Goal: Complete application form

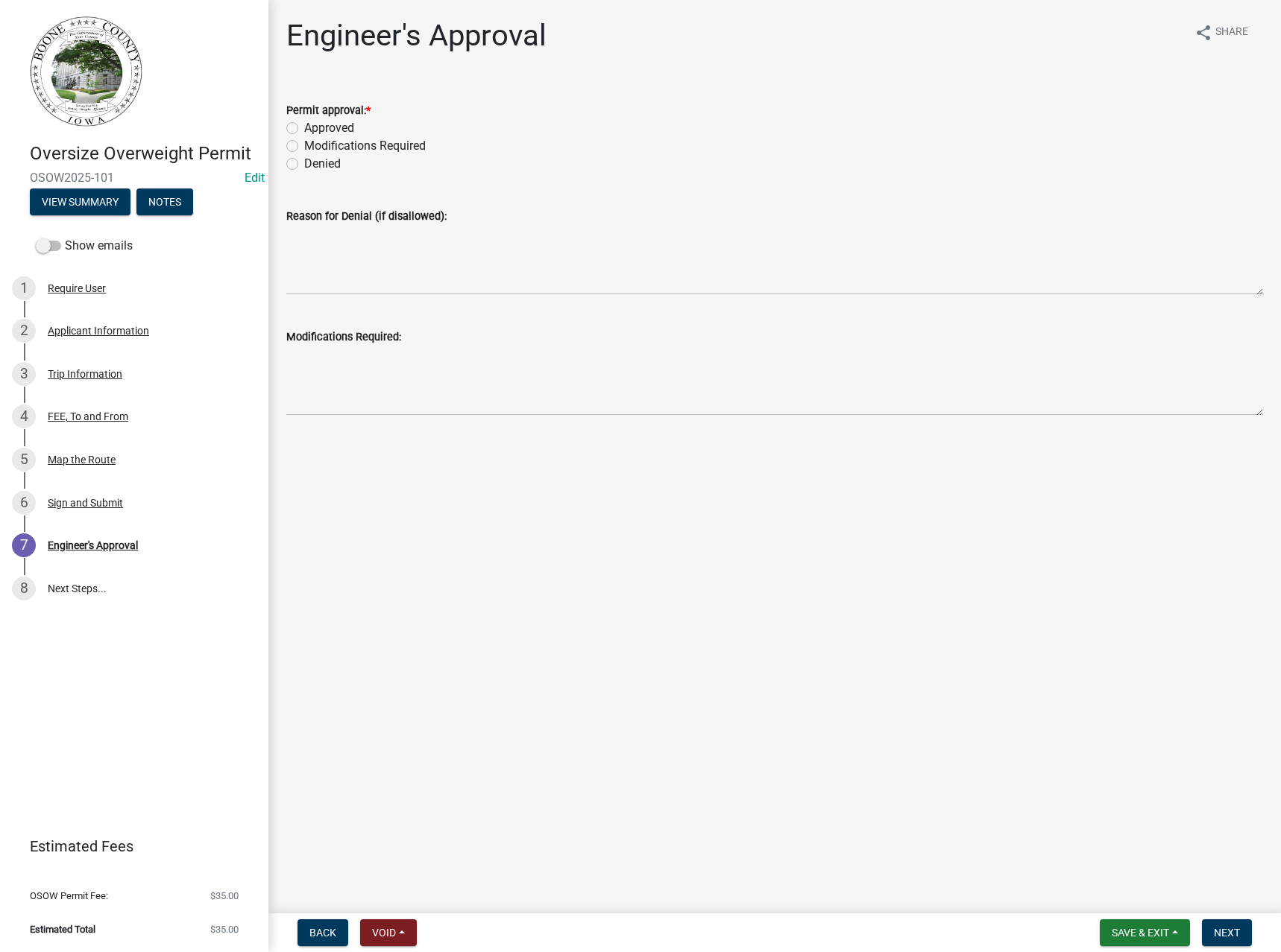
click at [323, 127] on label "Approved" at bounding box center [329, 128] width 50 height 18
click at [313, 127] on input "Approved" at bounding box center [309, 124] width 10 height 10
radio input "true"
click at [1227, 923] on button "Next" at bounding box center [1227, 933] width 50 height 27
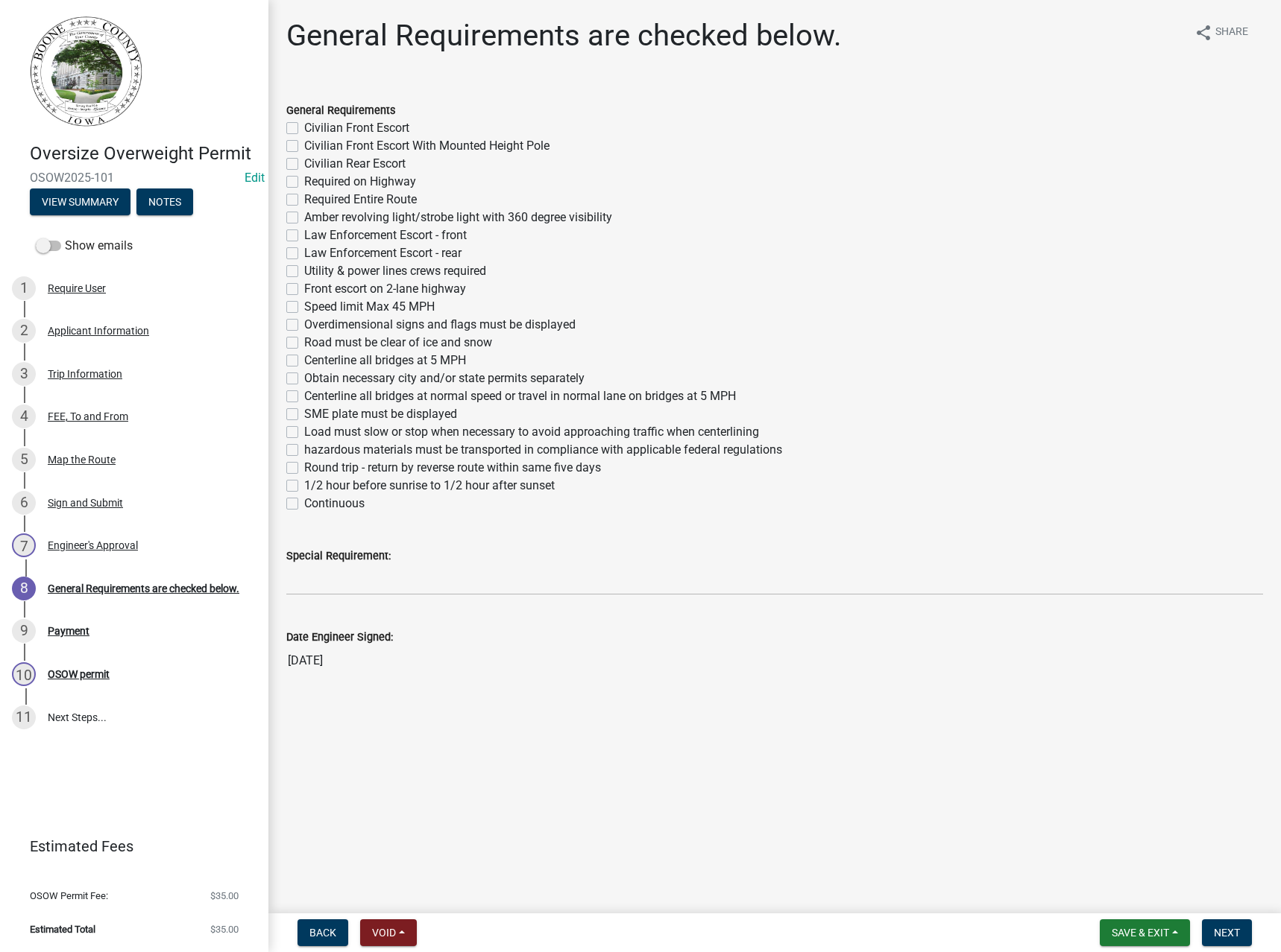
click at [319, 198] on label "Required Entire Route" at bounding box center [360, 200] width 112 height 18
click at [313, 198] on input "Required Entire Route" at bounding box center [309, 195] width 10 height 10
checkbox input "true"
checkbox input "false"
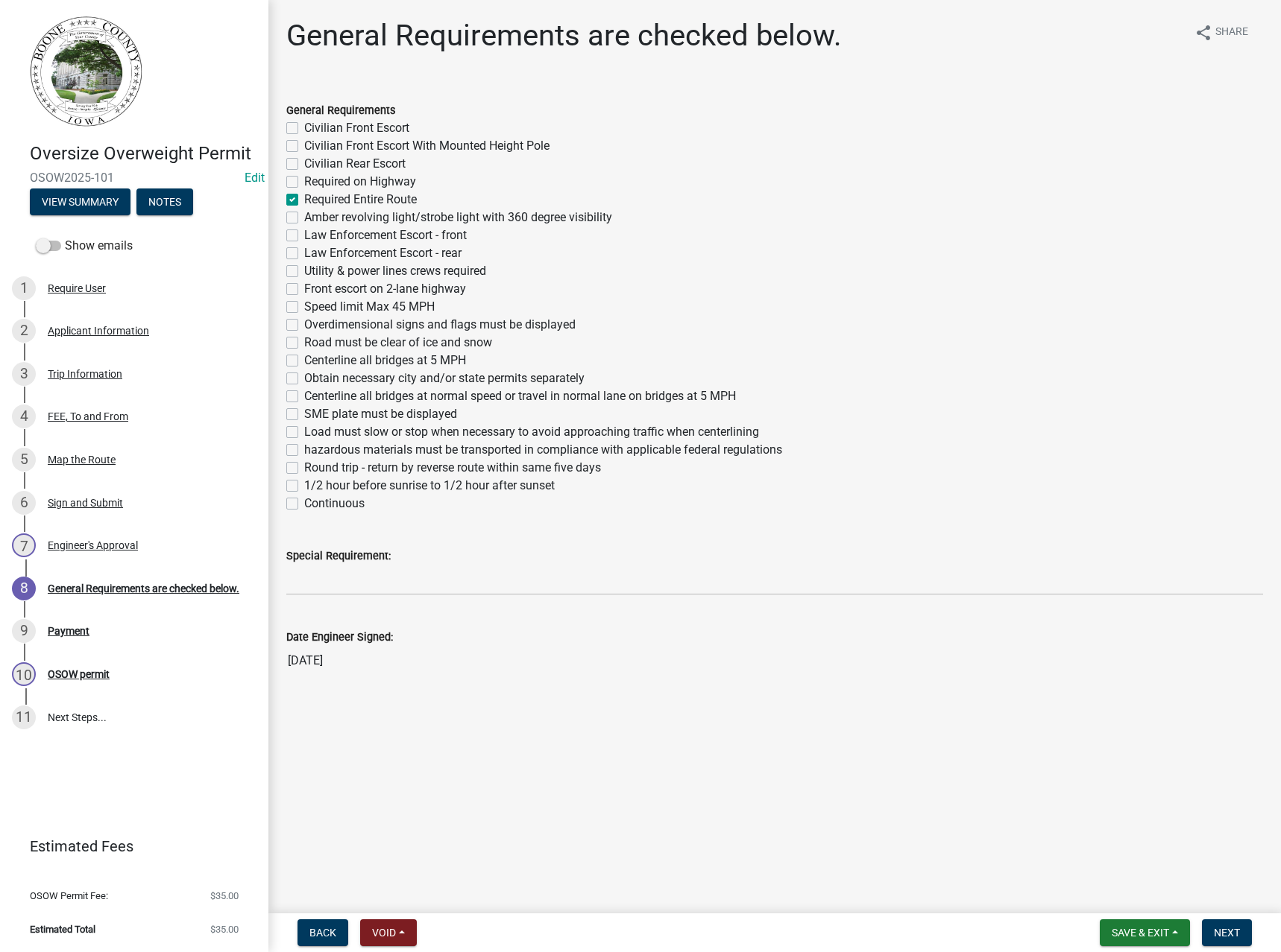
checkbox input "false"
checkbox input "true"
checkbox input "false"
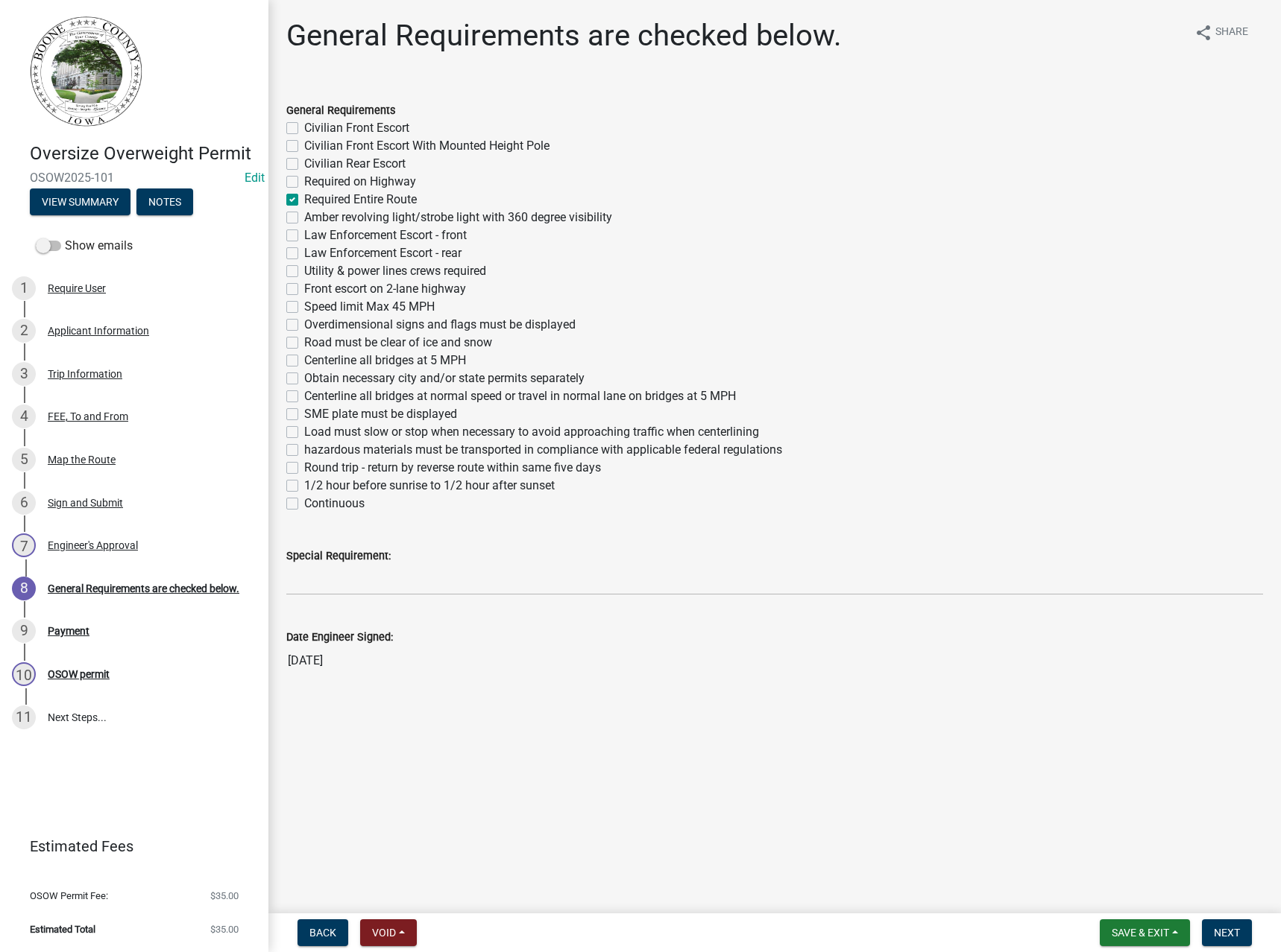
checkbox input "false"
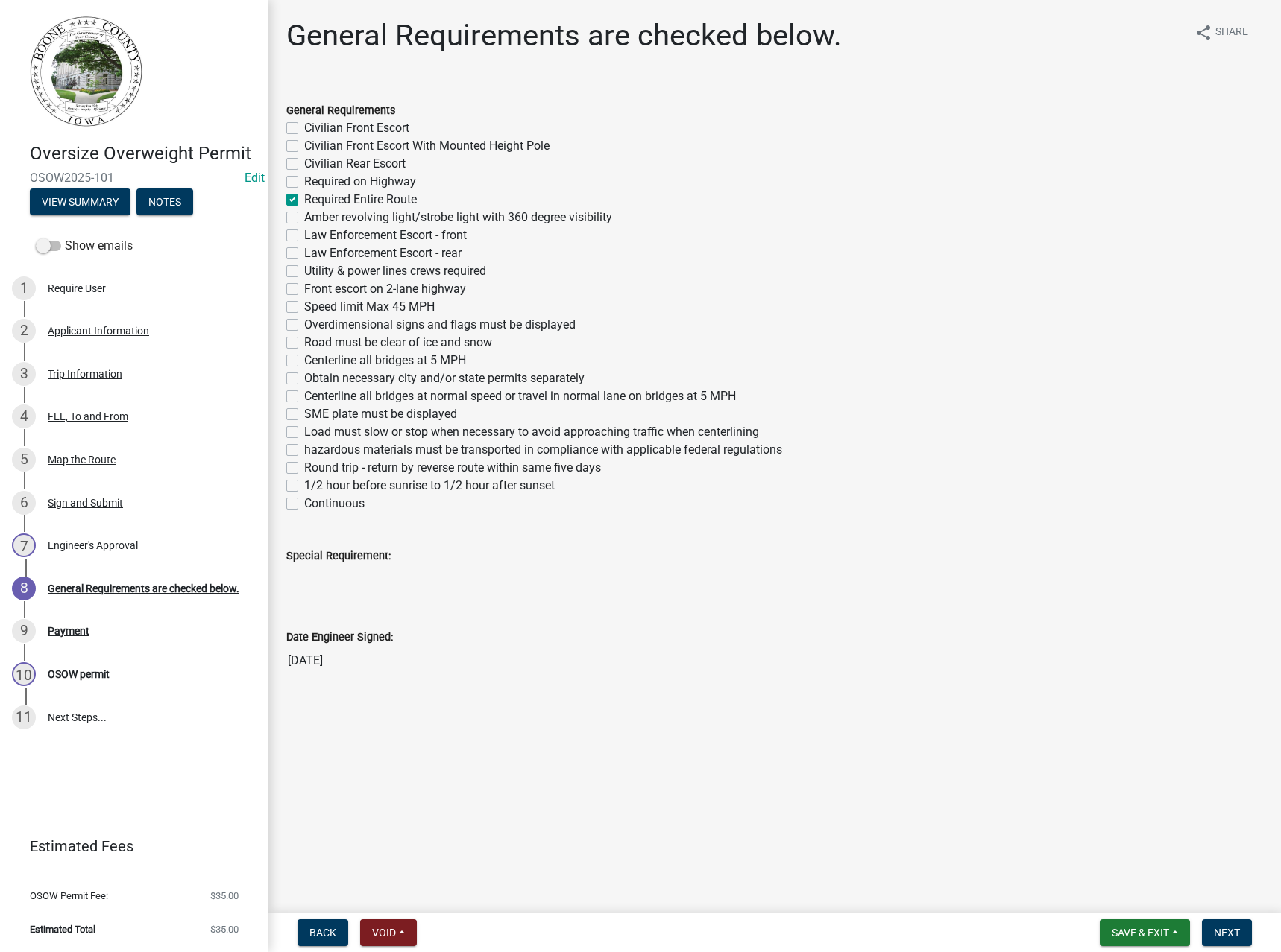
checkbox input "false"
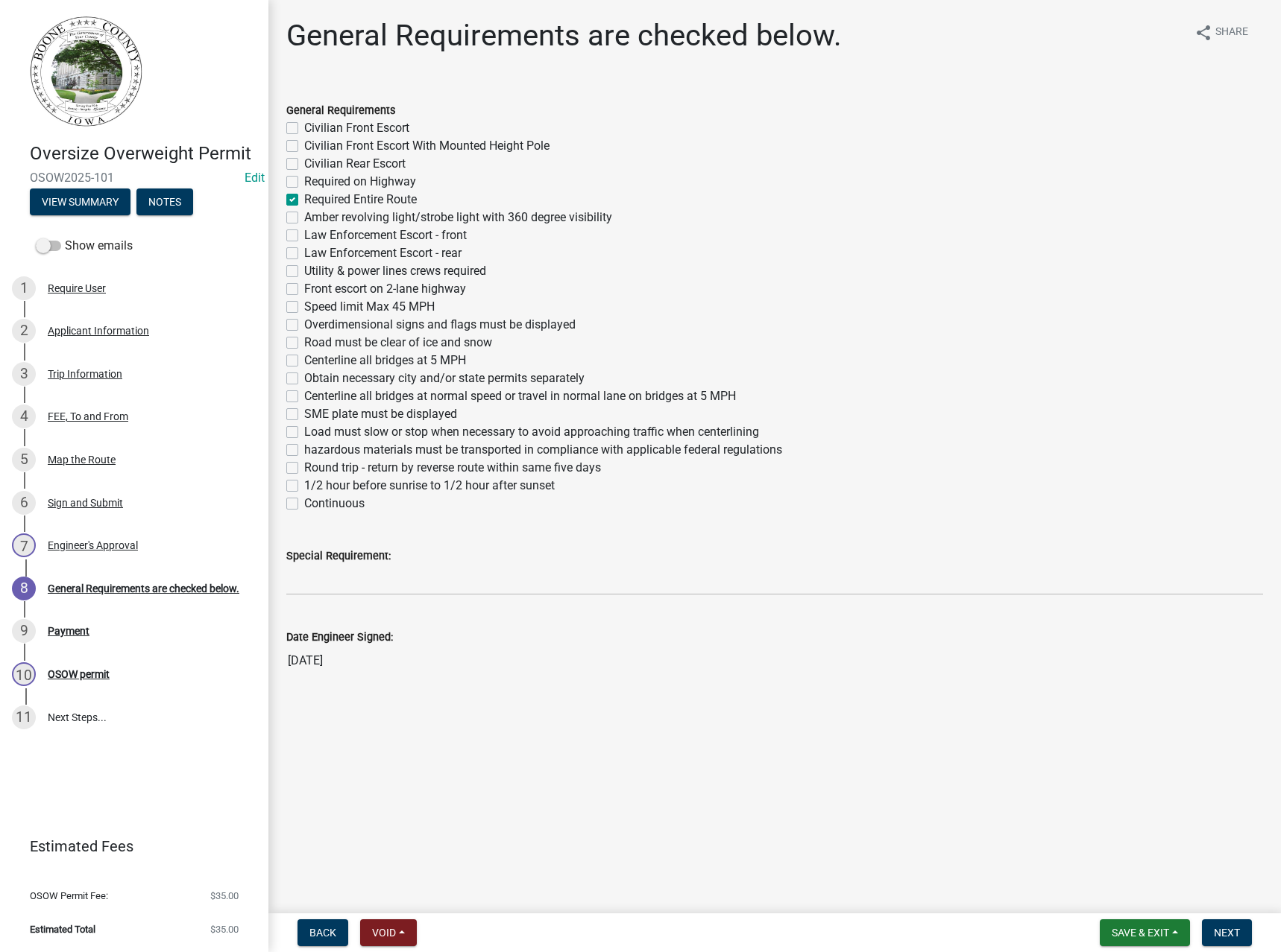
checkbox input "false"
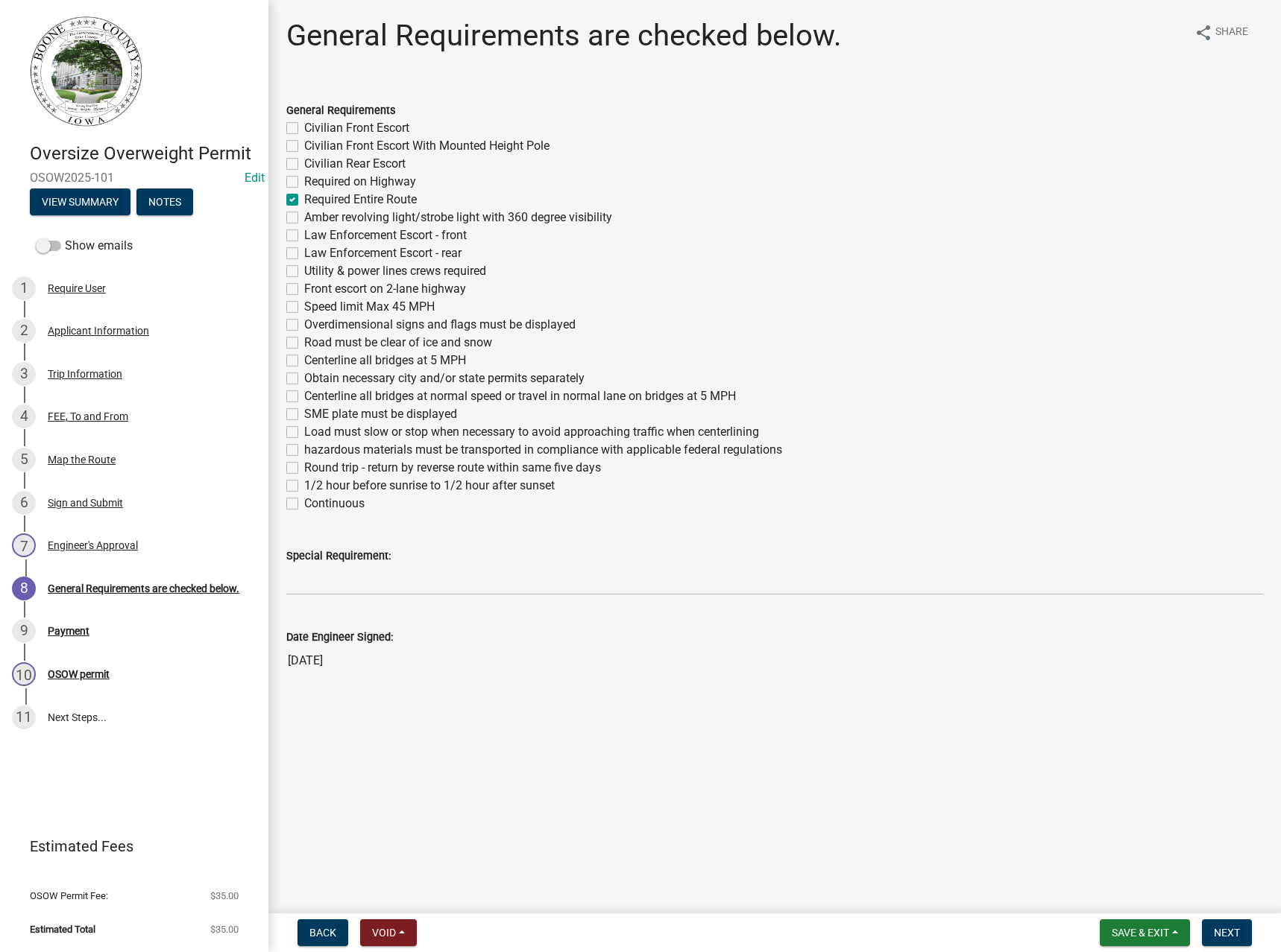
click at [329, 416] on label "SME plate must be displayed" at bounding box center [381, 414] width 153 height 18
click at [313, 415] on input "SME plate must be displayed" at bounding box center [309, 410] width 10 height 10
checkbox input "true"
checkbox input "false"
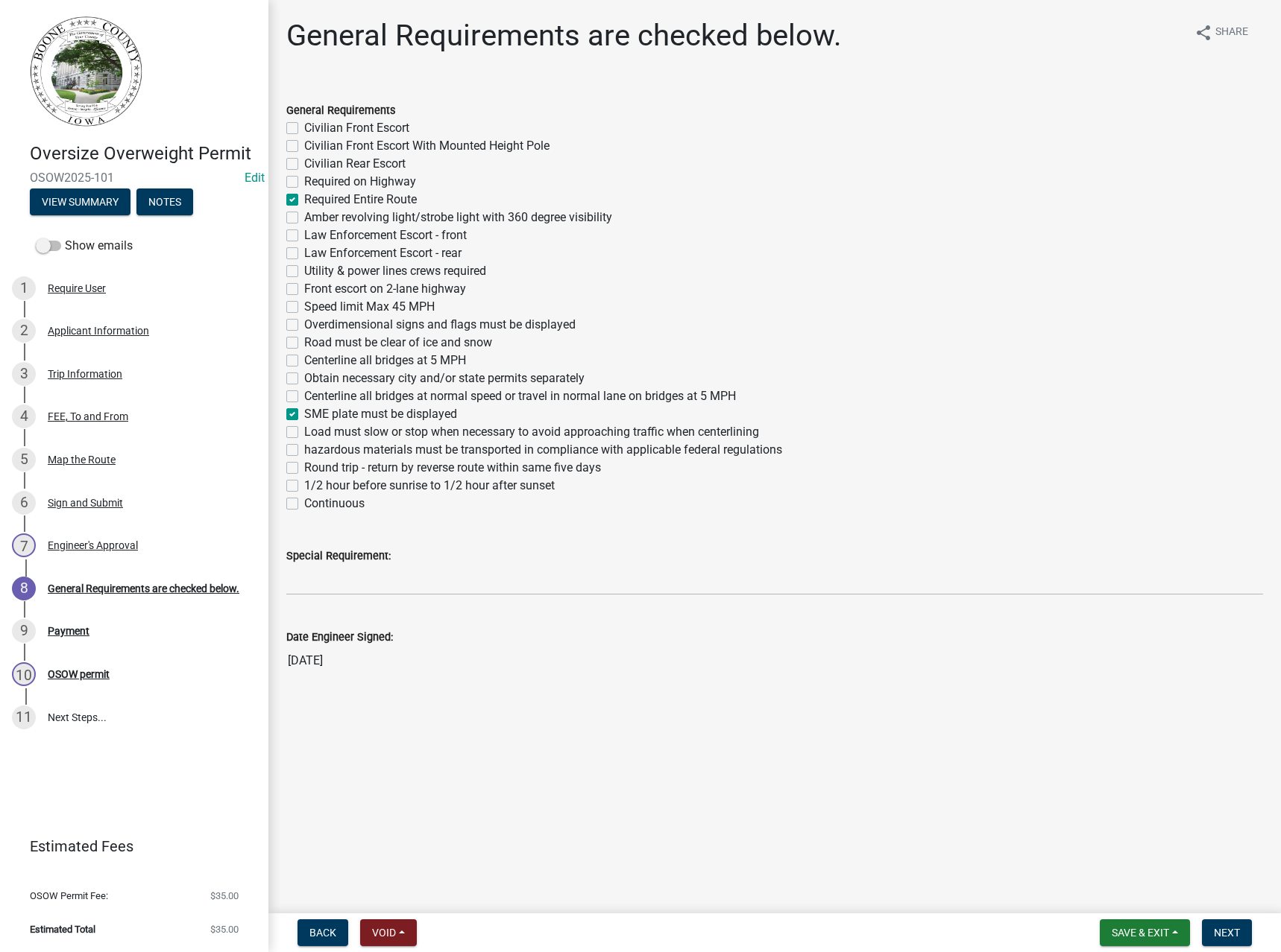
checkbox input "false"
checkbox input "true"
checkbox input "false"
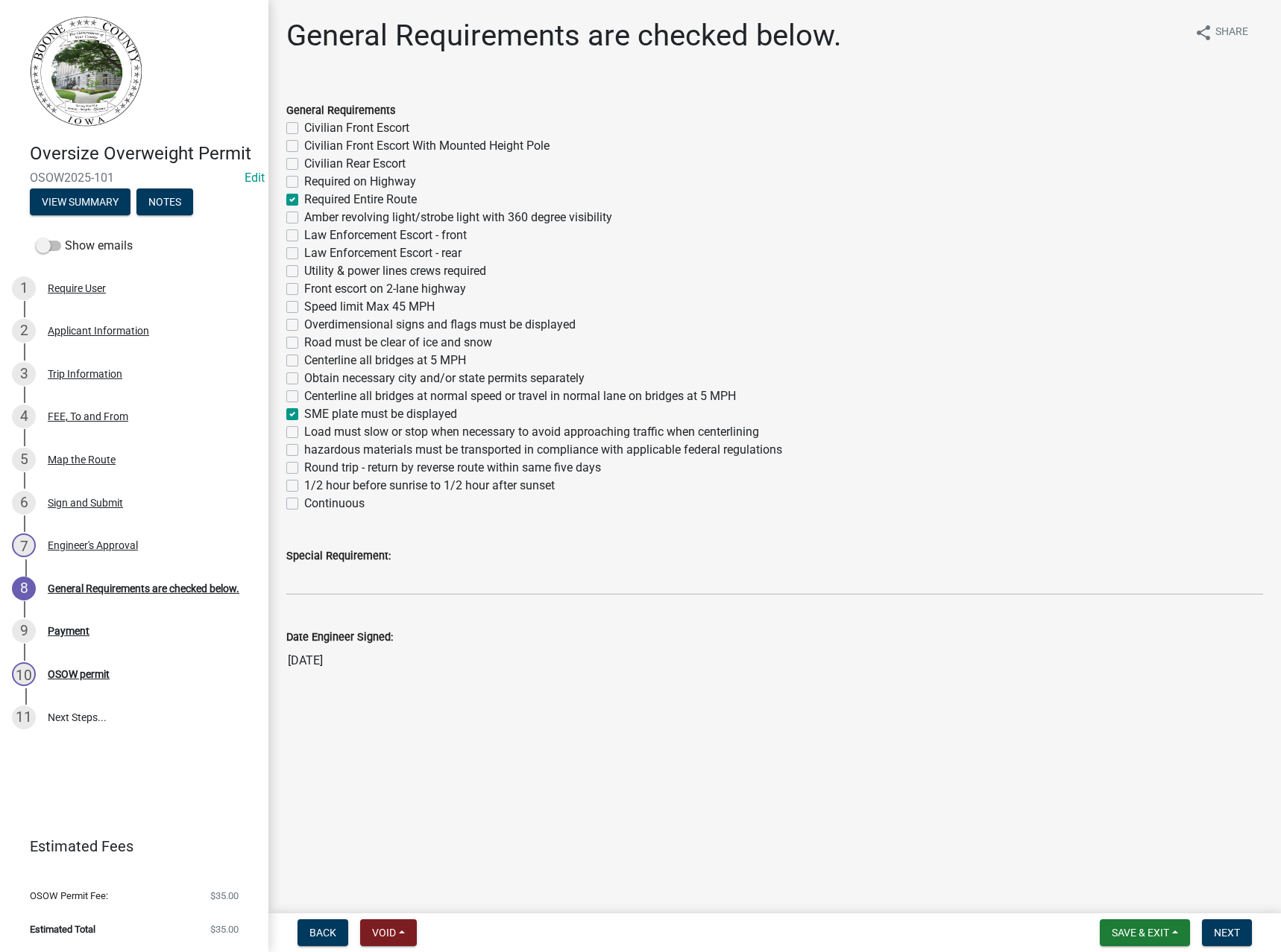
checkbox input "false"
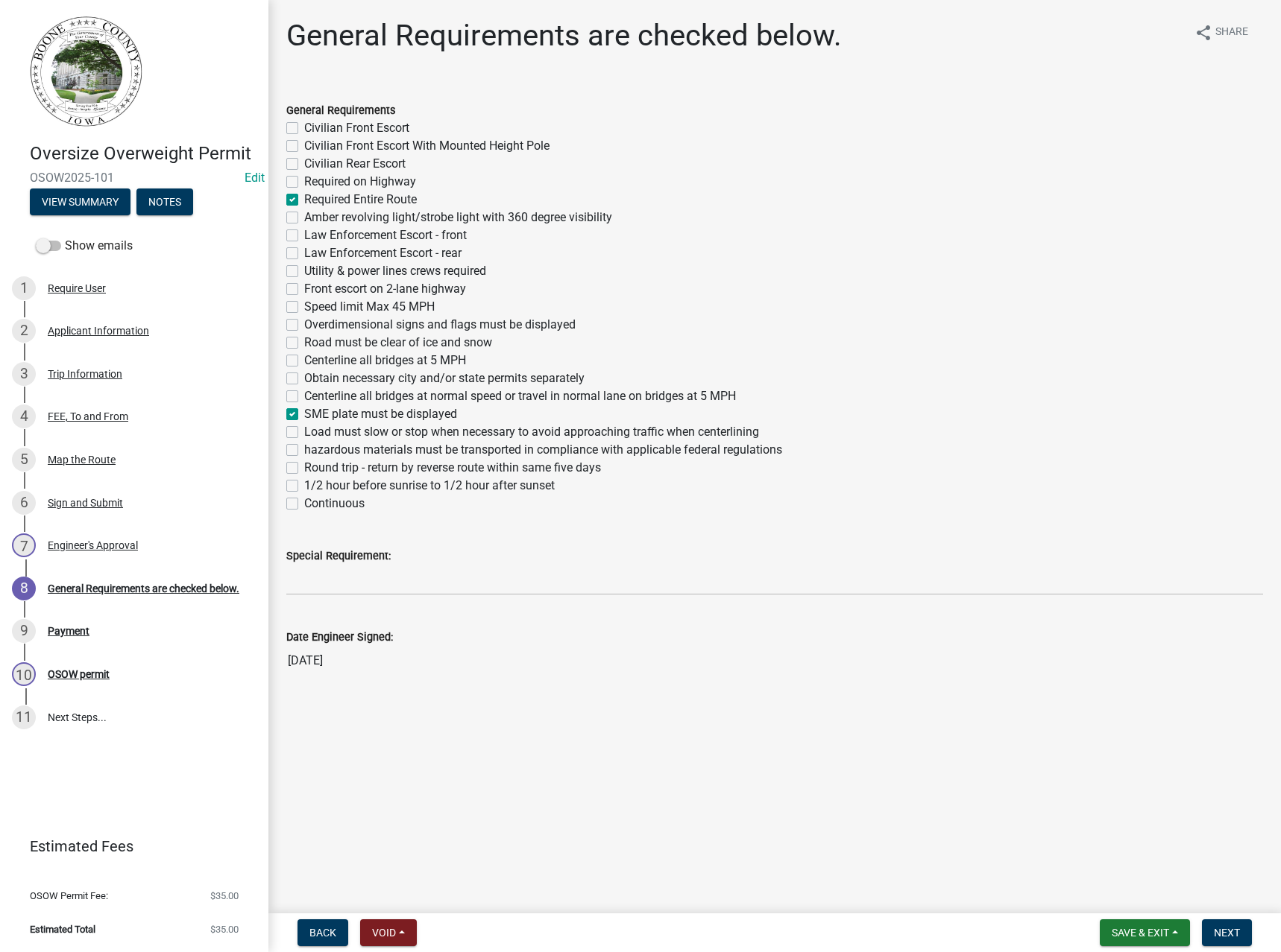
checkbox input "false"
checkbox input "true"
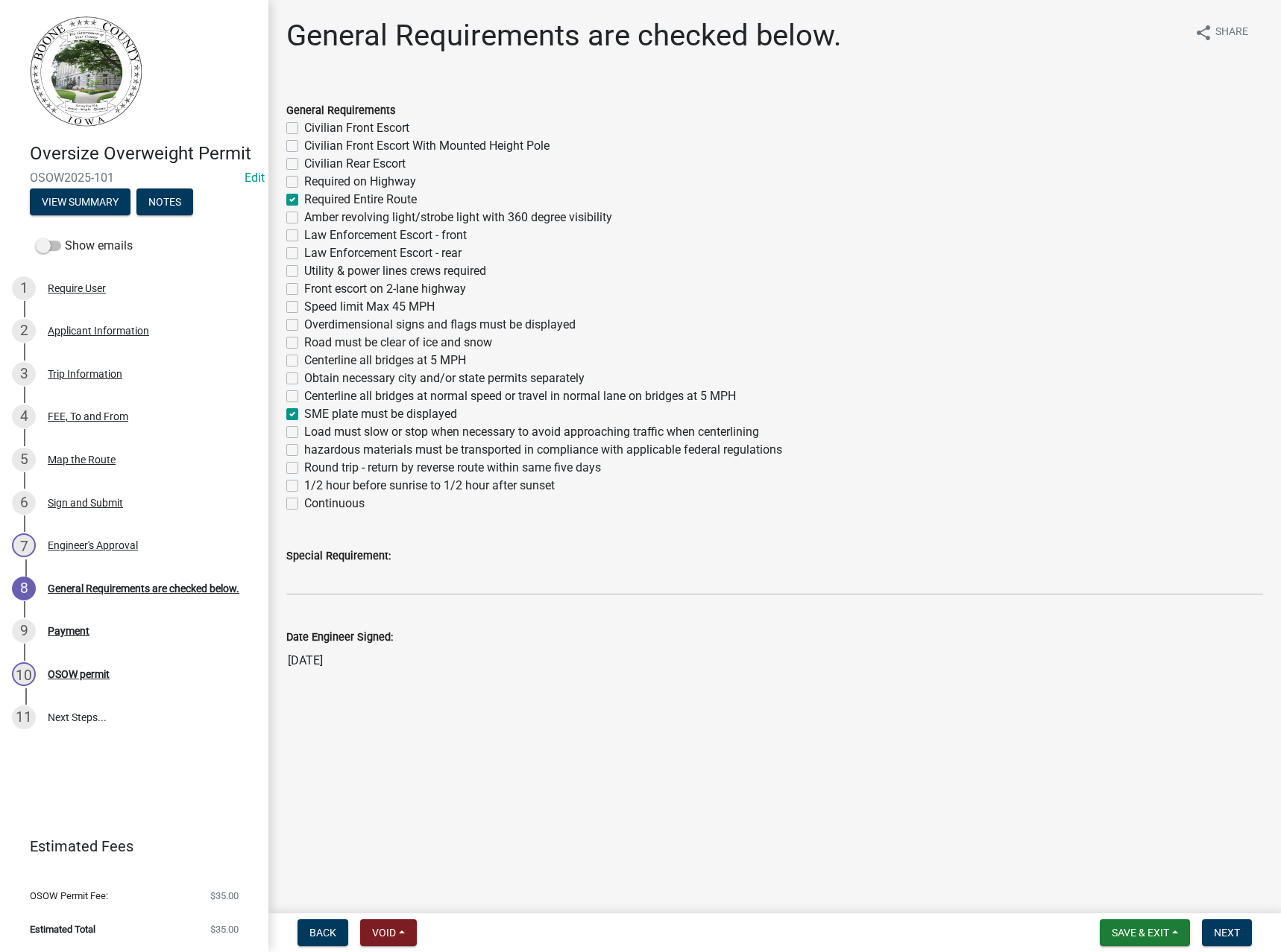
checkbox input "false"
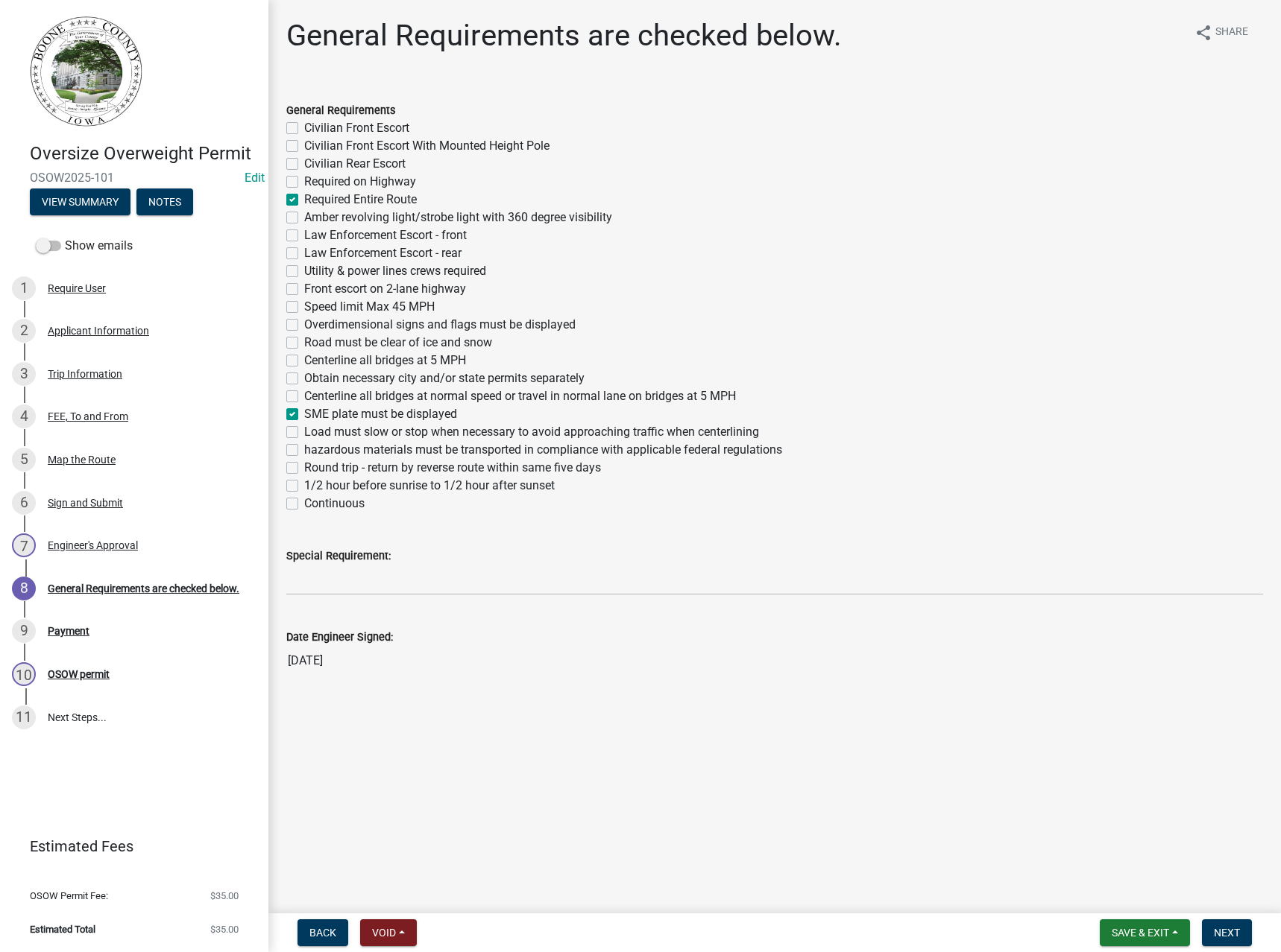
click at [350, 374] on label "Obtain necessary city and/or state permits separately" at bounding box center [445, 379] width 280 height 18
click at [313, 374] on input "Obtain necessary city and/or state permits separately" at bounding box center [309, 374] width 10 height 10
checkbox input "true"
checkbox input "false"
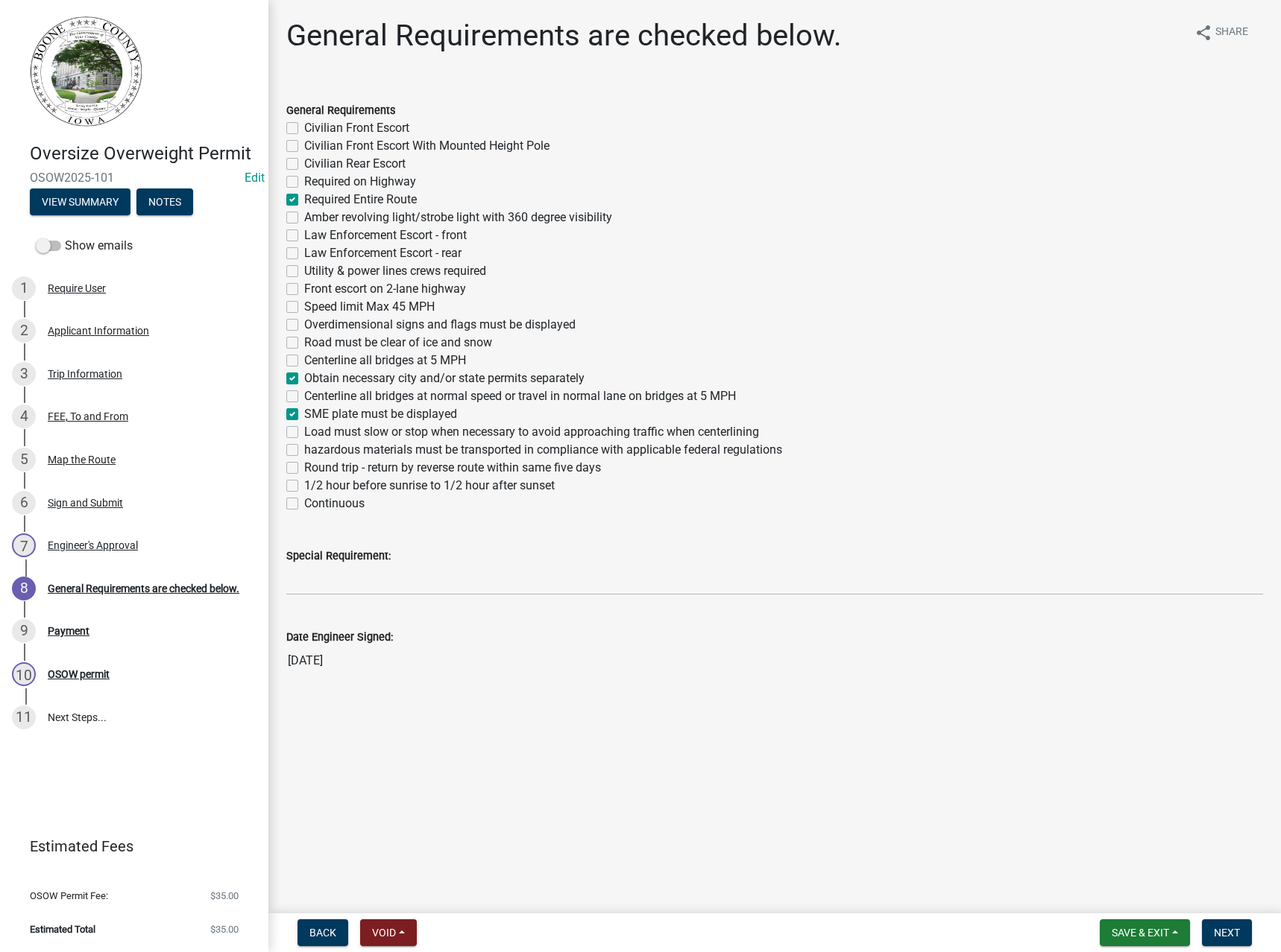
checkbox input "false"
checkbox input "true"
checkbox input "false"
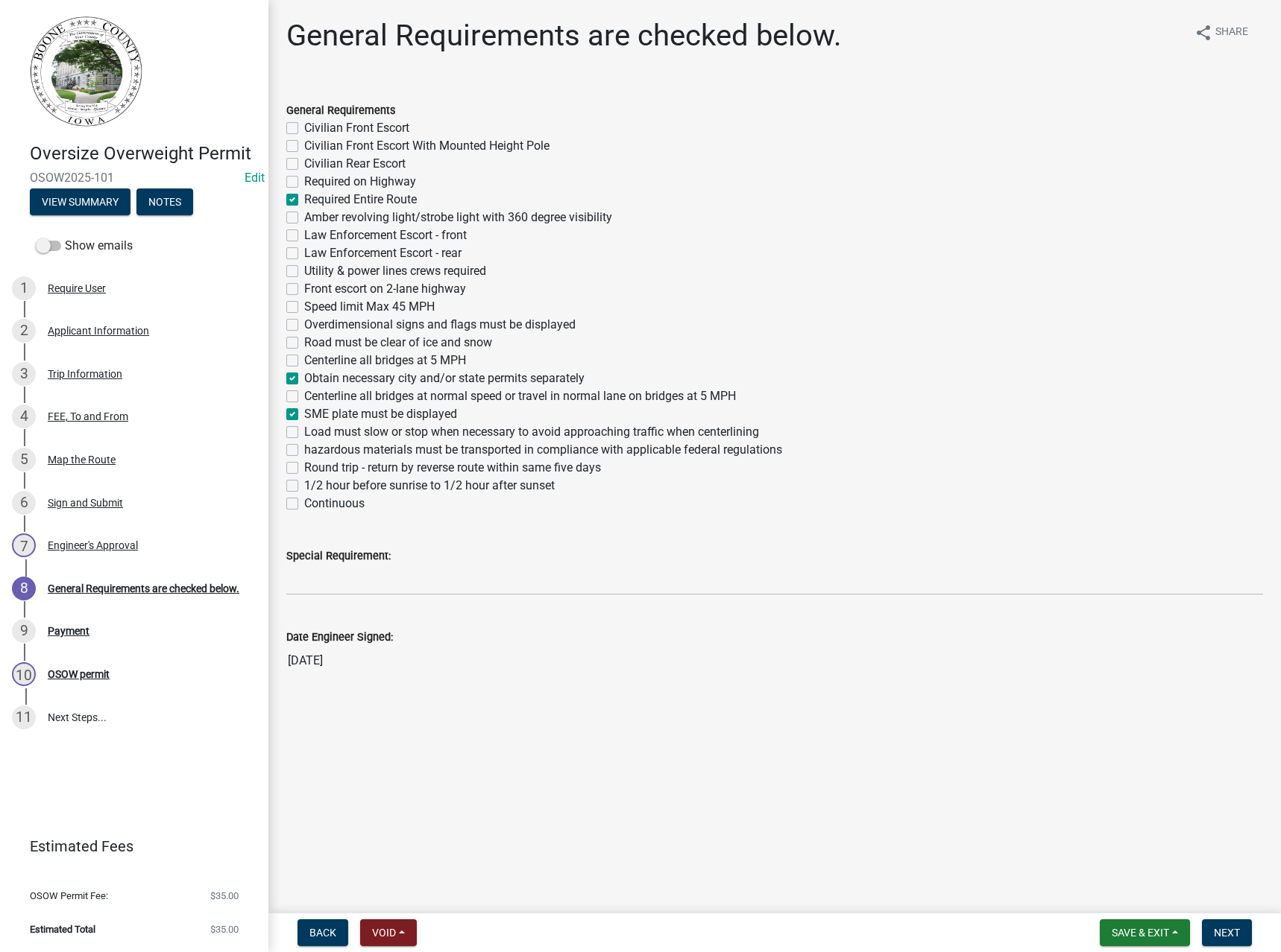
checkbox input "false"
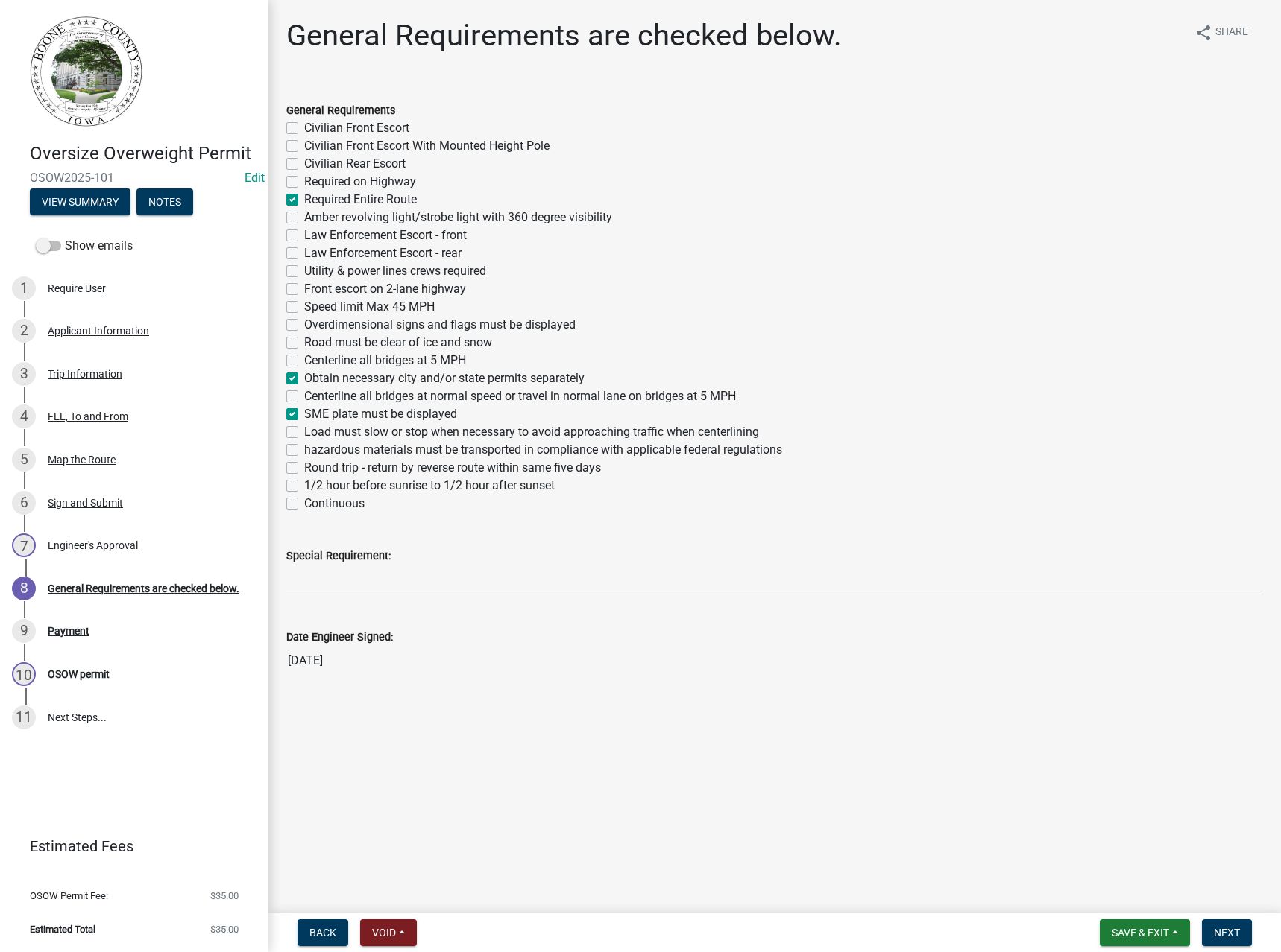
checkbox input "false"
checkbox input "true"
checkbox input "false"
checkbox input "true"
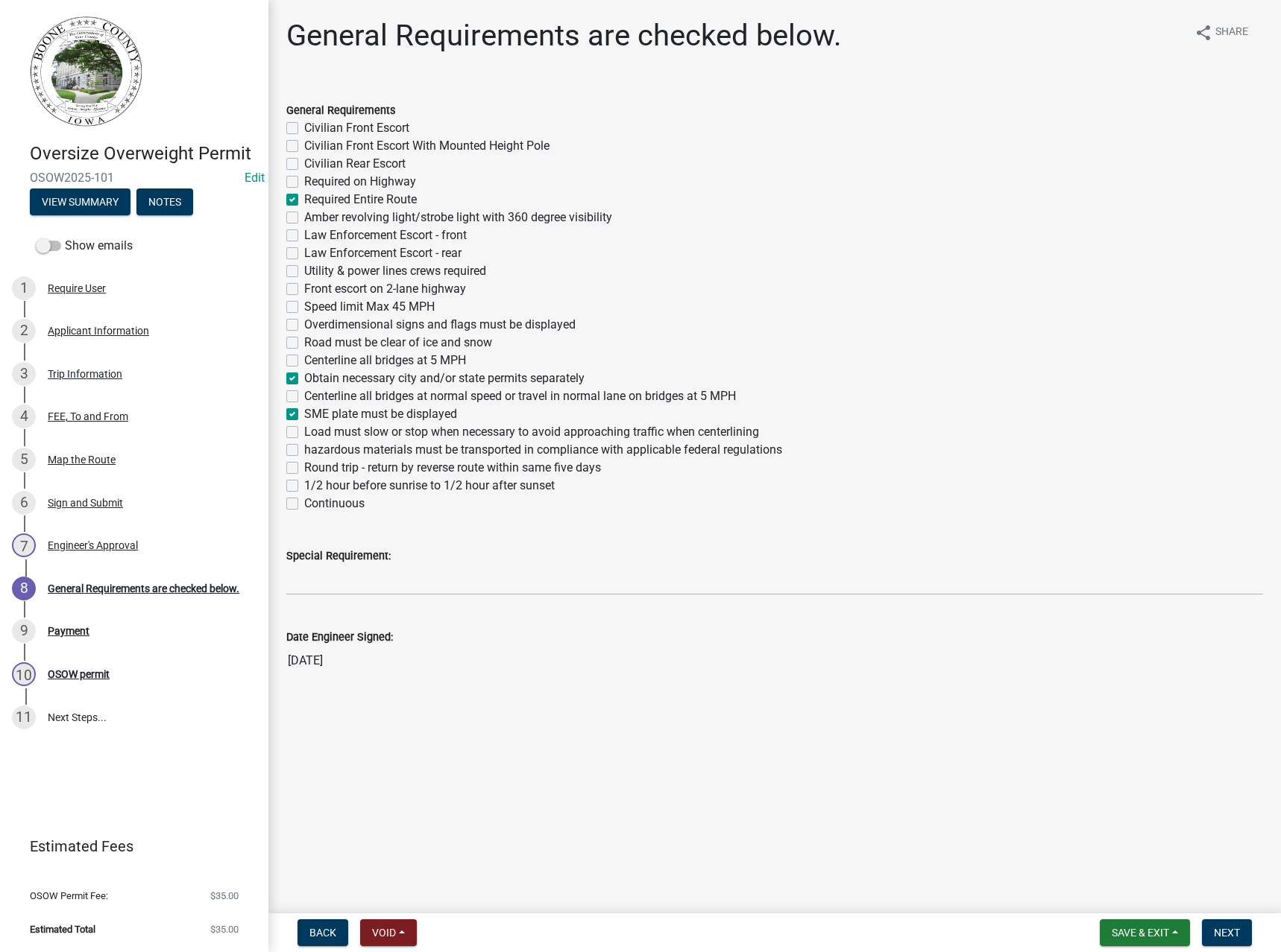
checkbox input "false"
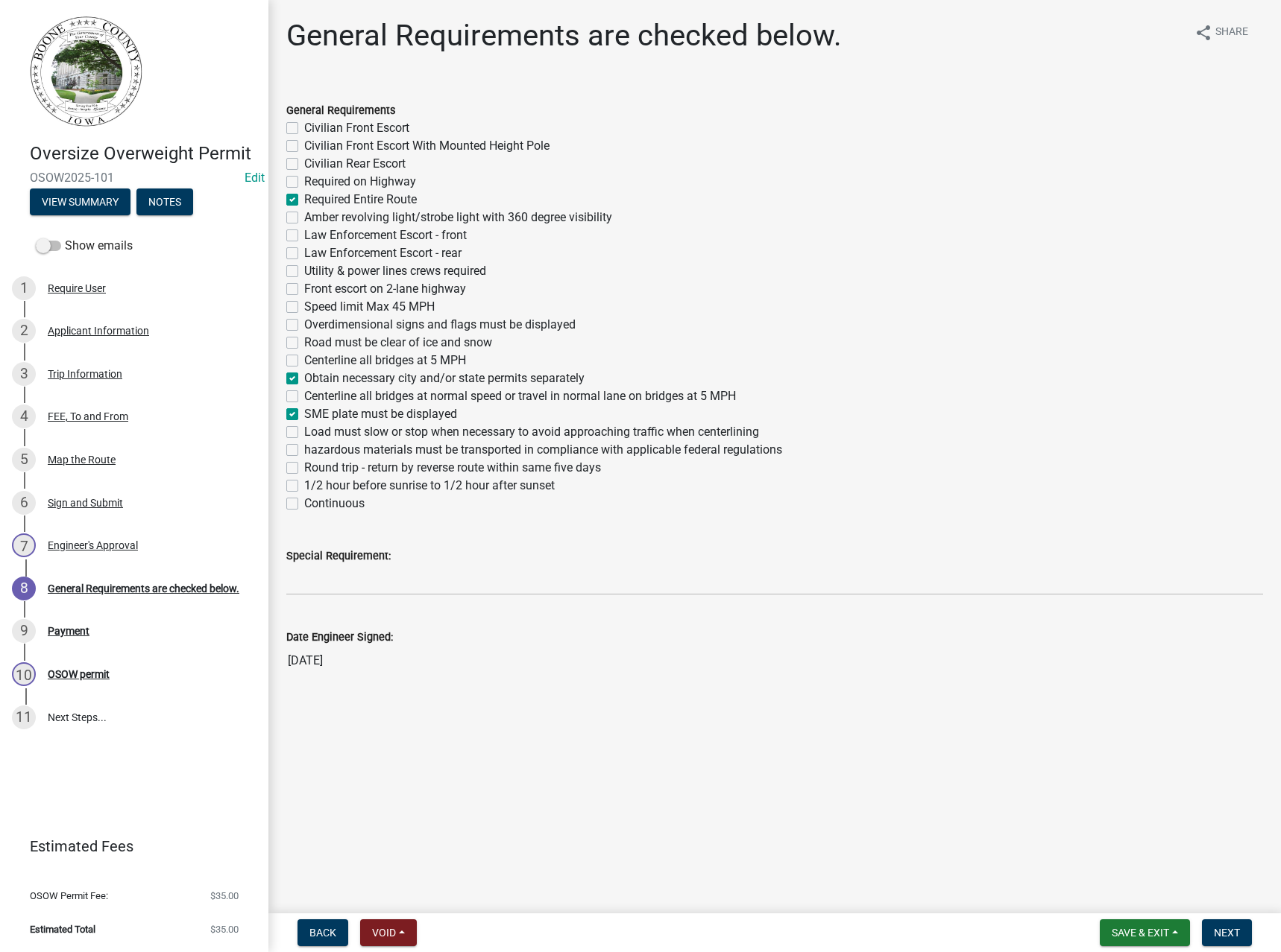
click at [362, 322] on label "Overdimensional signs and flags must be displayed" at bounding box center [440, 325] width 271 height 18
click at [313, 322] on input "Overdimensional signs and flags must be displayed" at bounding box center [309, 320] width 10 height 10
checkbox input "true"
checkbox input "false"
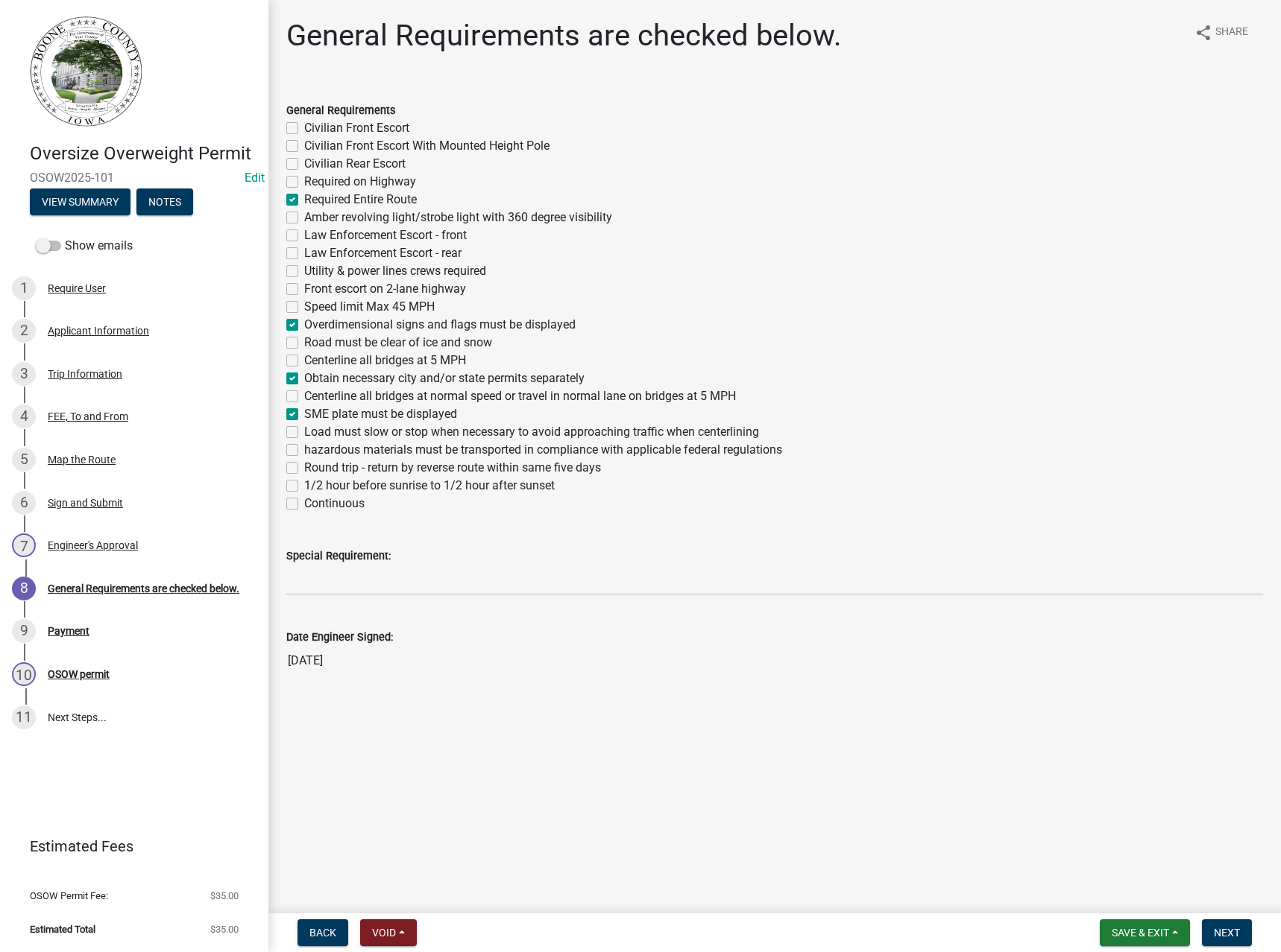
checkbox input "false"
checkbox input "true"
checkbox input "false"
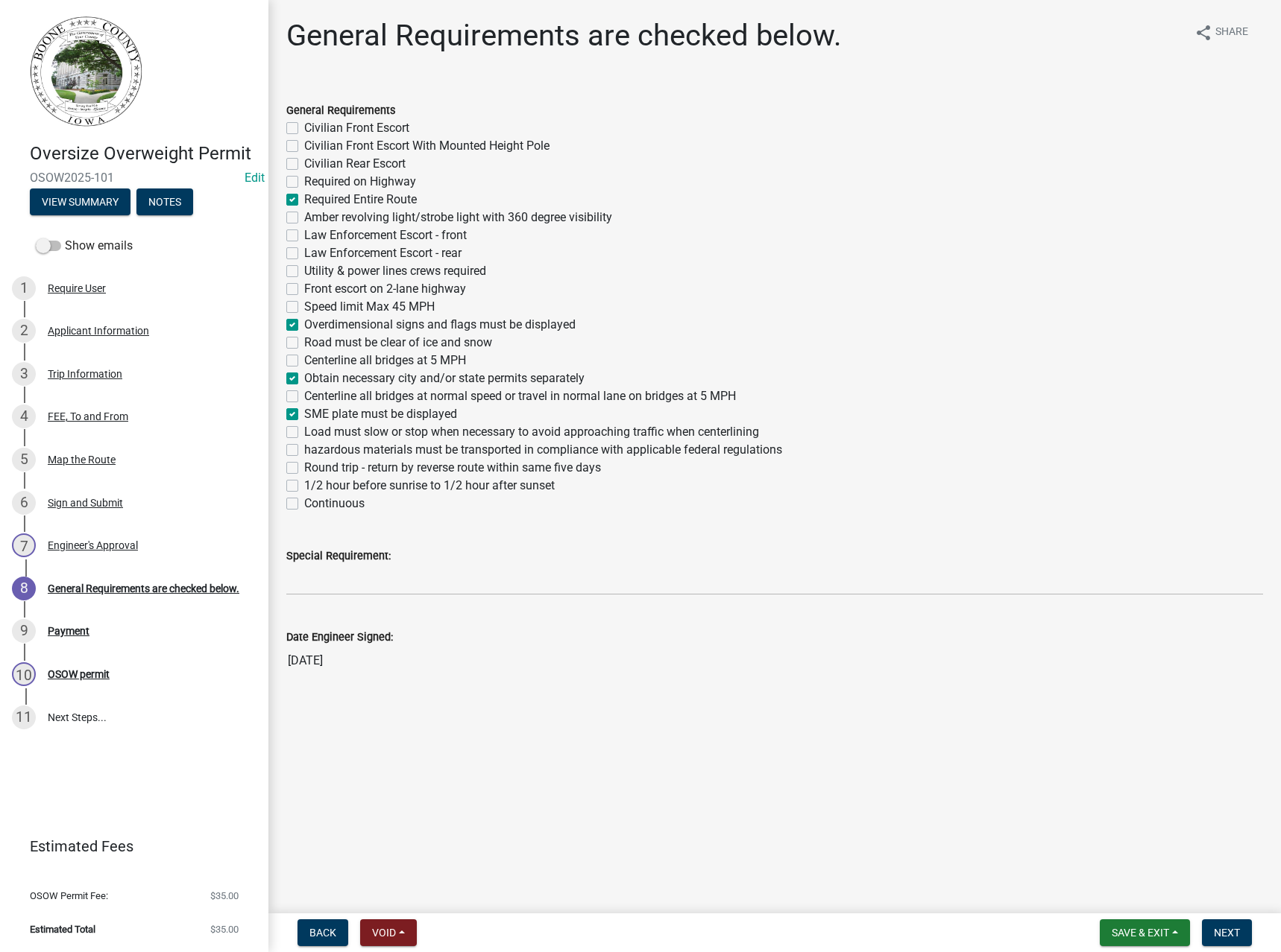
checkbox input "false"
checkbox input "true"
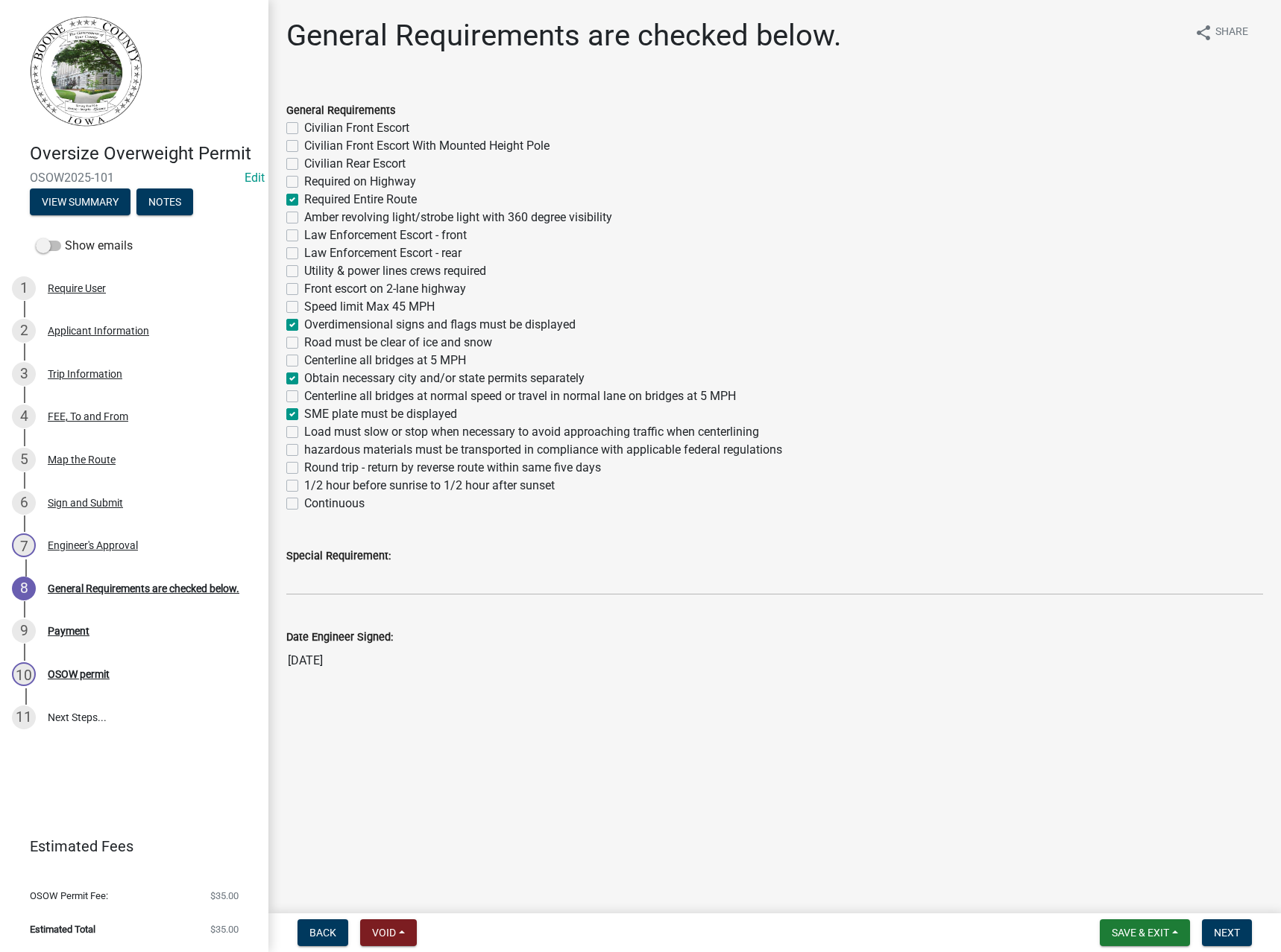
checkbox input "false"
checkbox input "true"
checkbox input "false"
checkbox input "true"
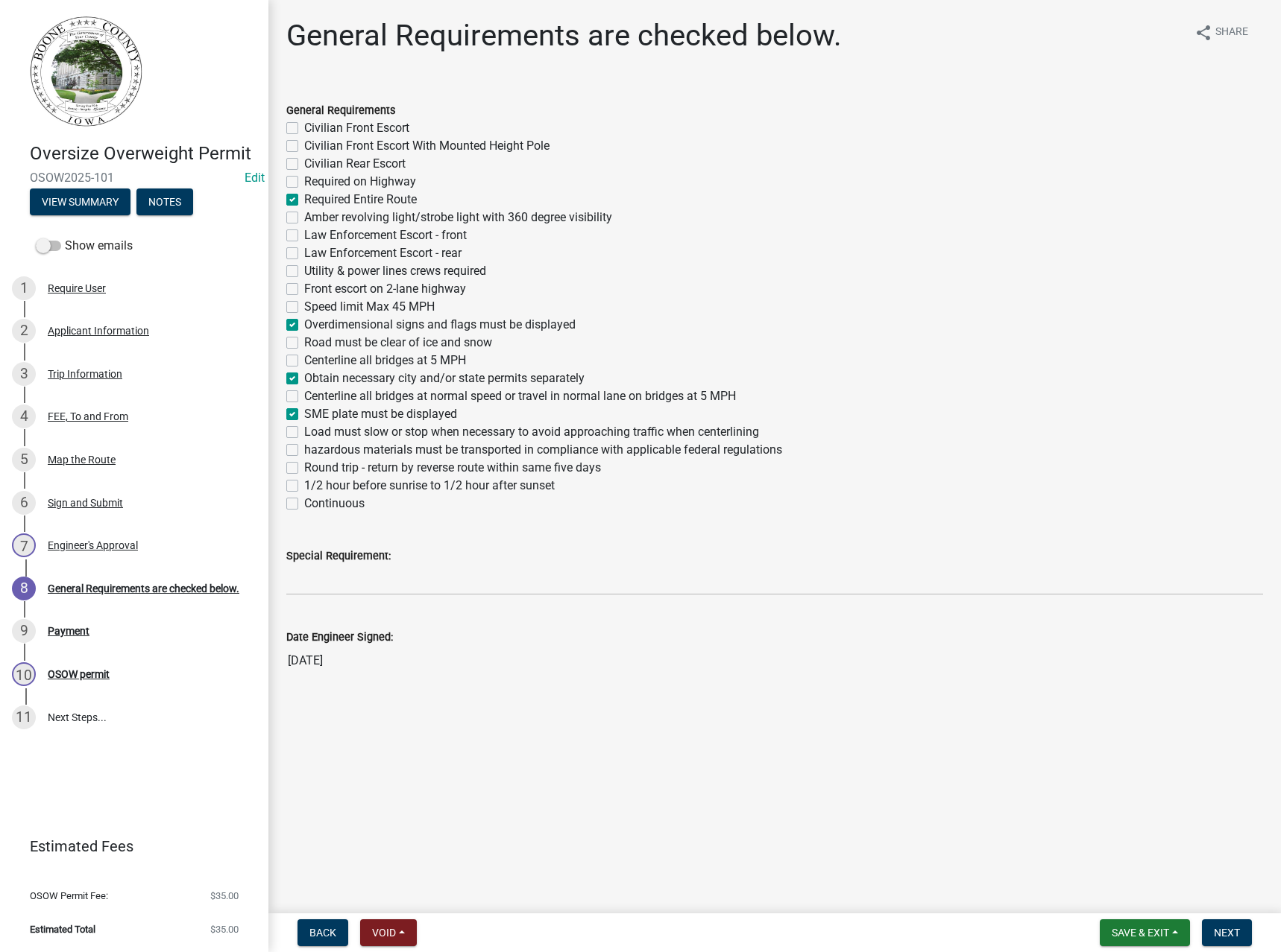
checkbox input "false"
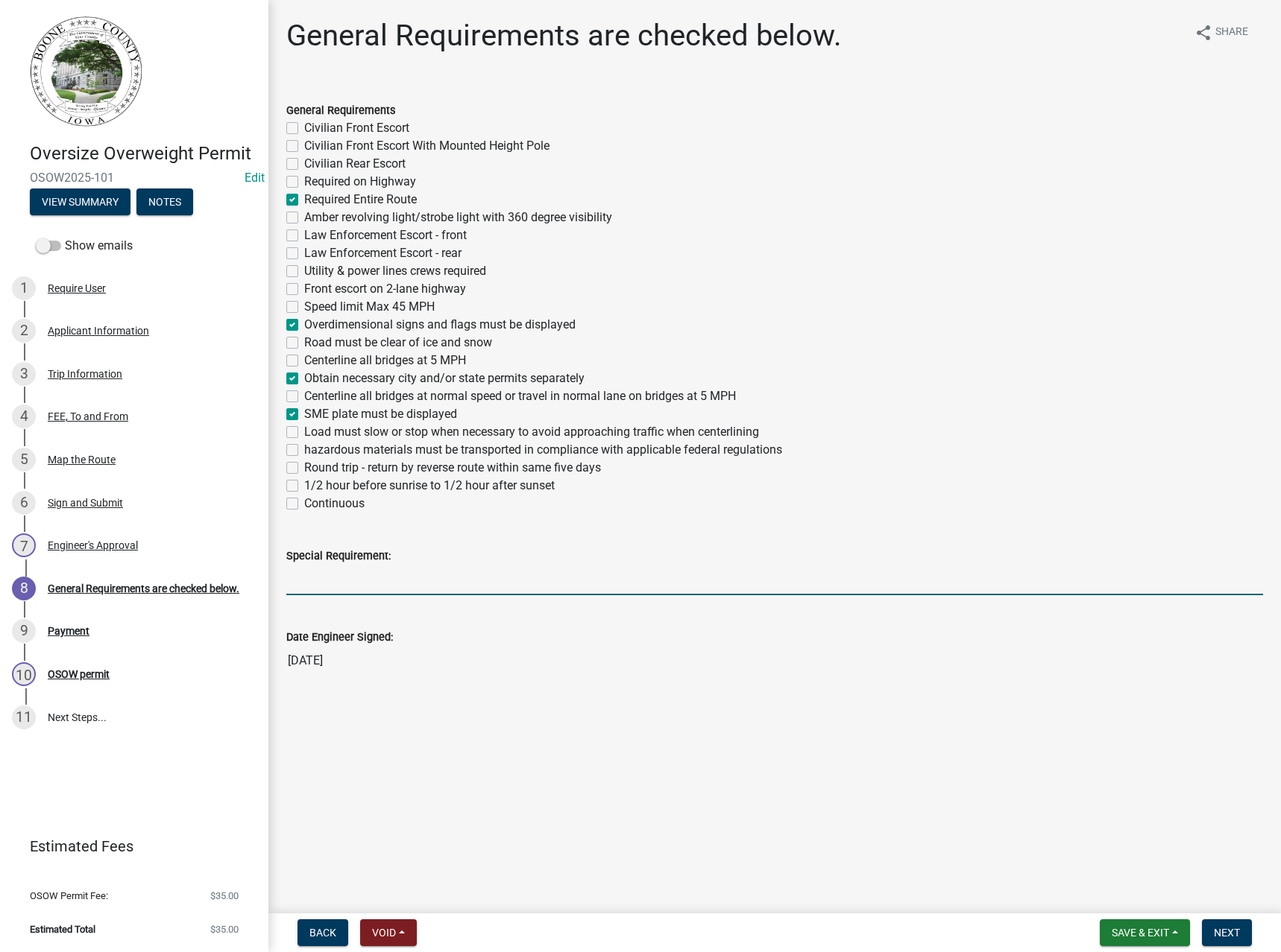
click at [336, 588] on input "Special Requirement:" at bounding box center [775, 580] width 977 height 31
type input "Flags only."
click at [370, 322] on label "Overdimensional signs and flags must be displayed" at bounding box center [440, 325] width 271 height 18
click at [313, 322] on input "Overdimensional signs and flags must be displayed" at bounding box center [309, 320] width 10 height 10
checkbox input "false"
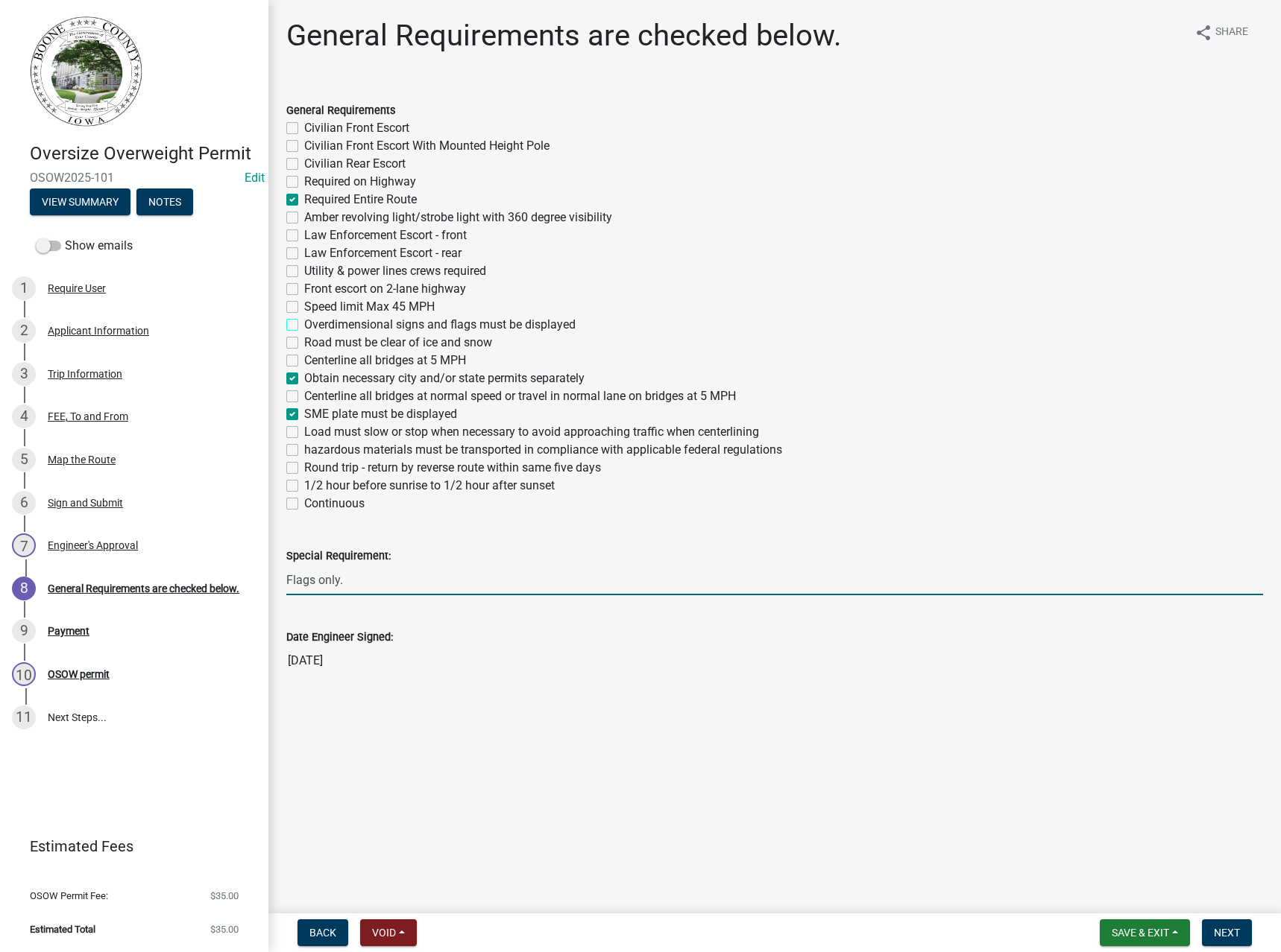
checkbox input "false"
checkbox input "true"
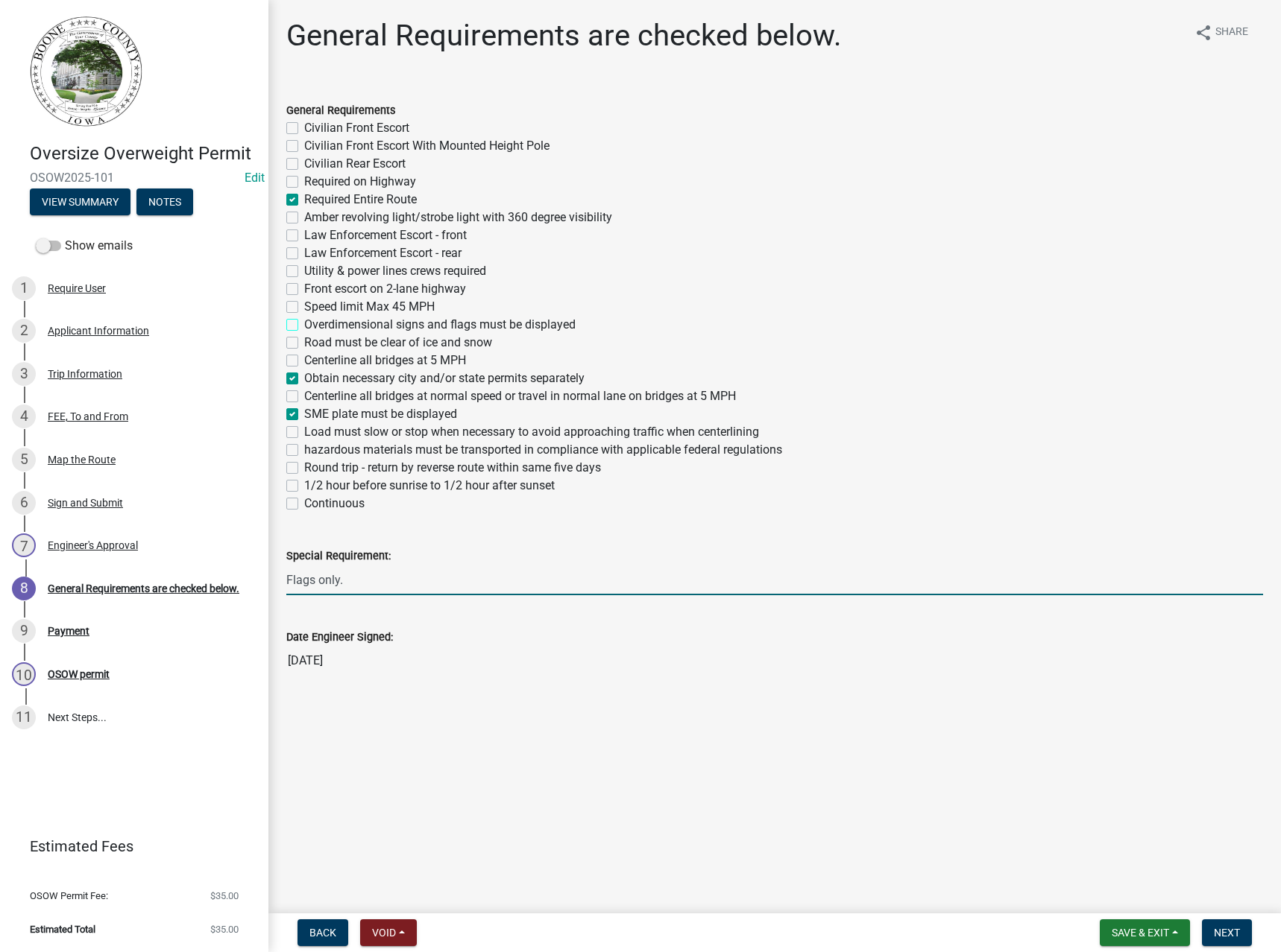
checkbox input "false"
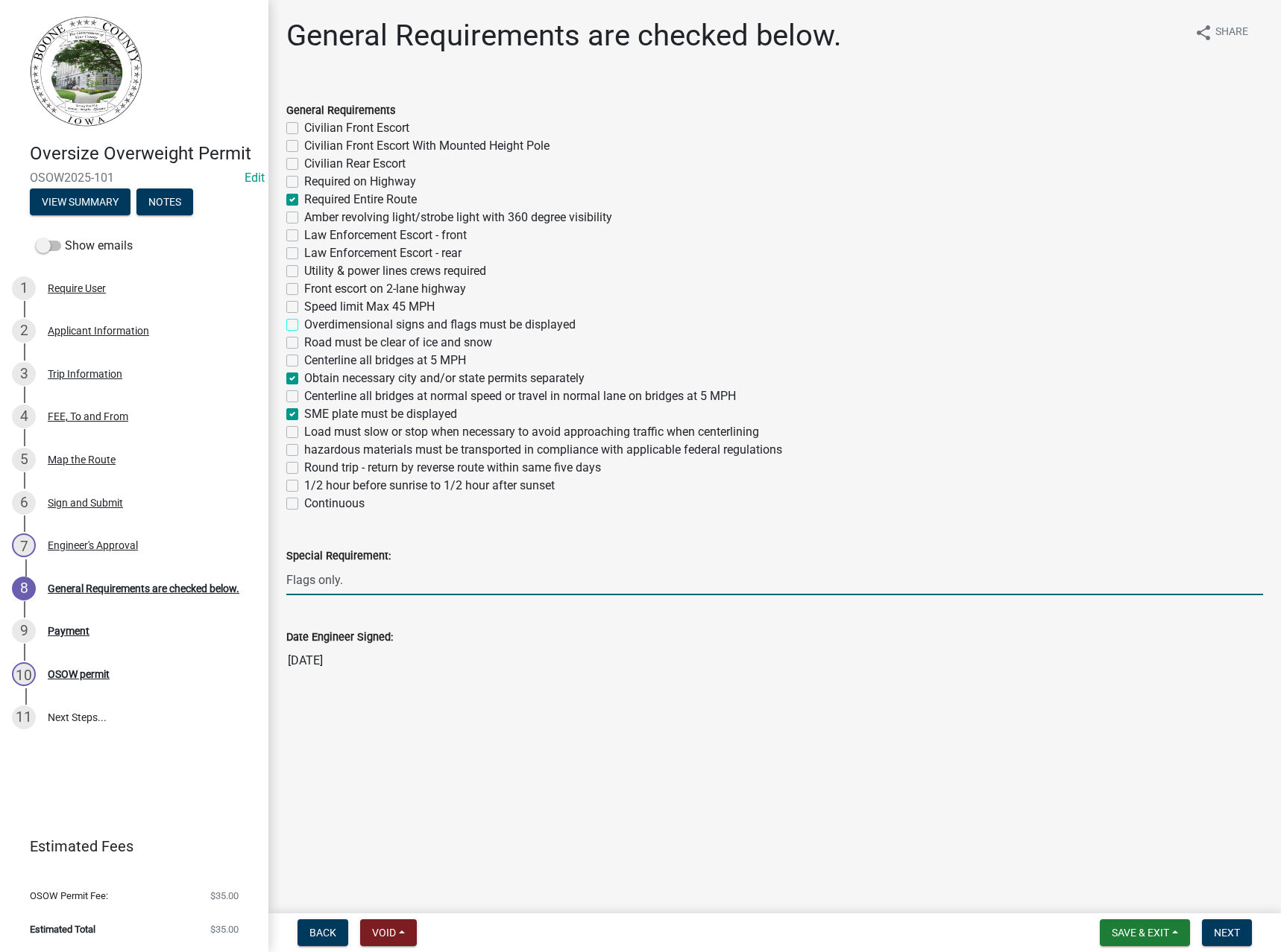
checkbox input "false"
checkbox input "true"
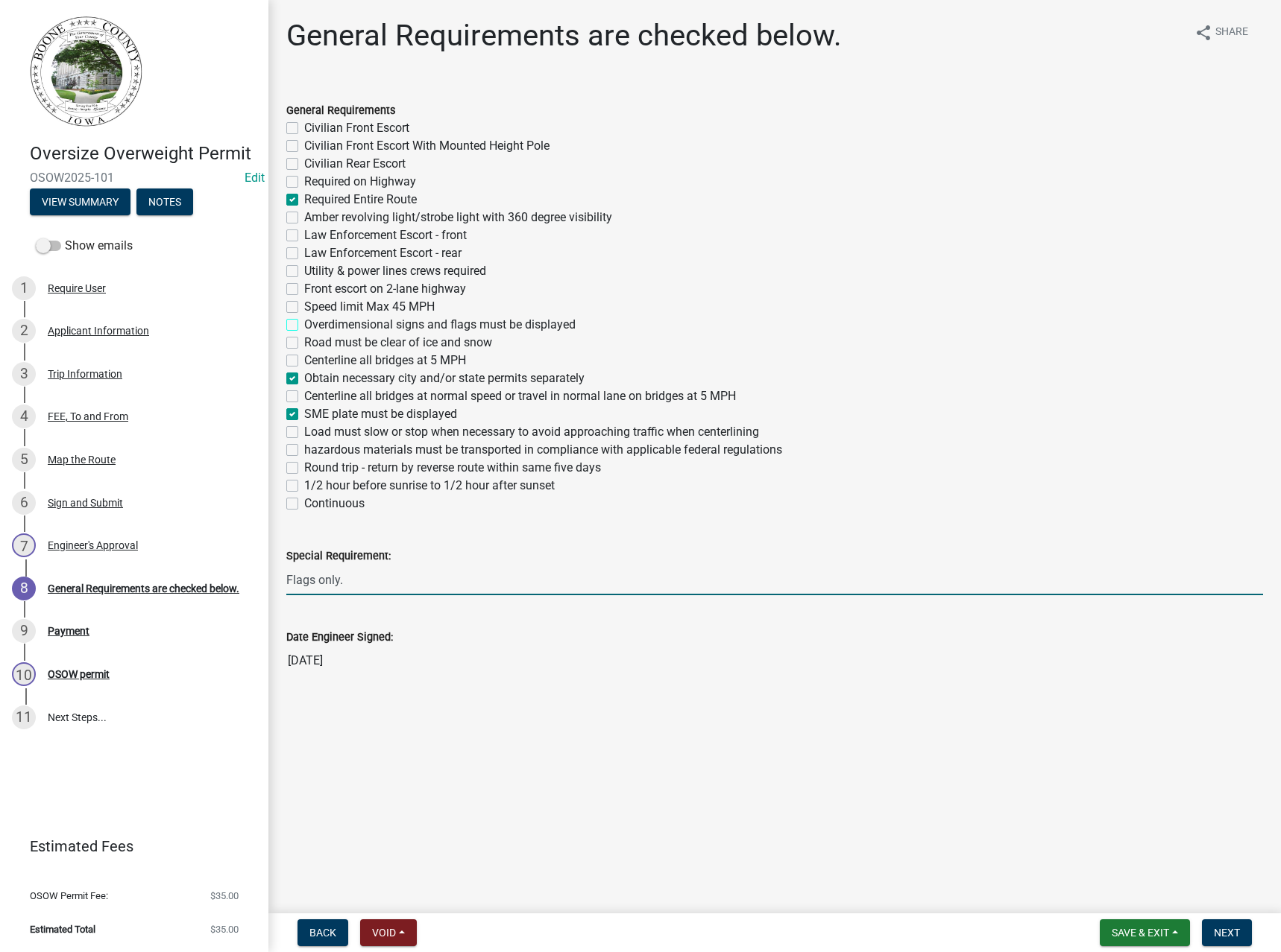
checkbox input "false"
checkbox input "true"
checkbox input "false"
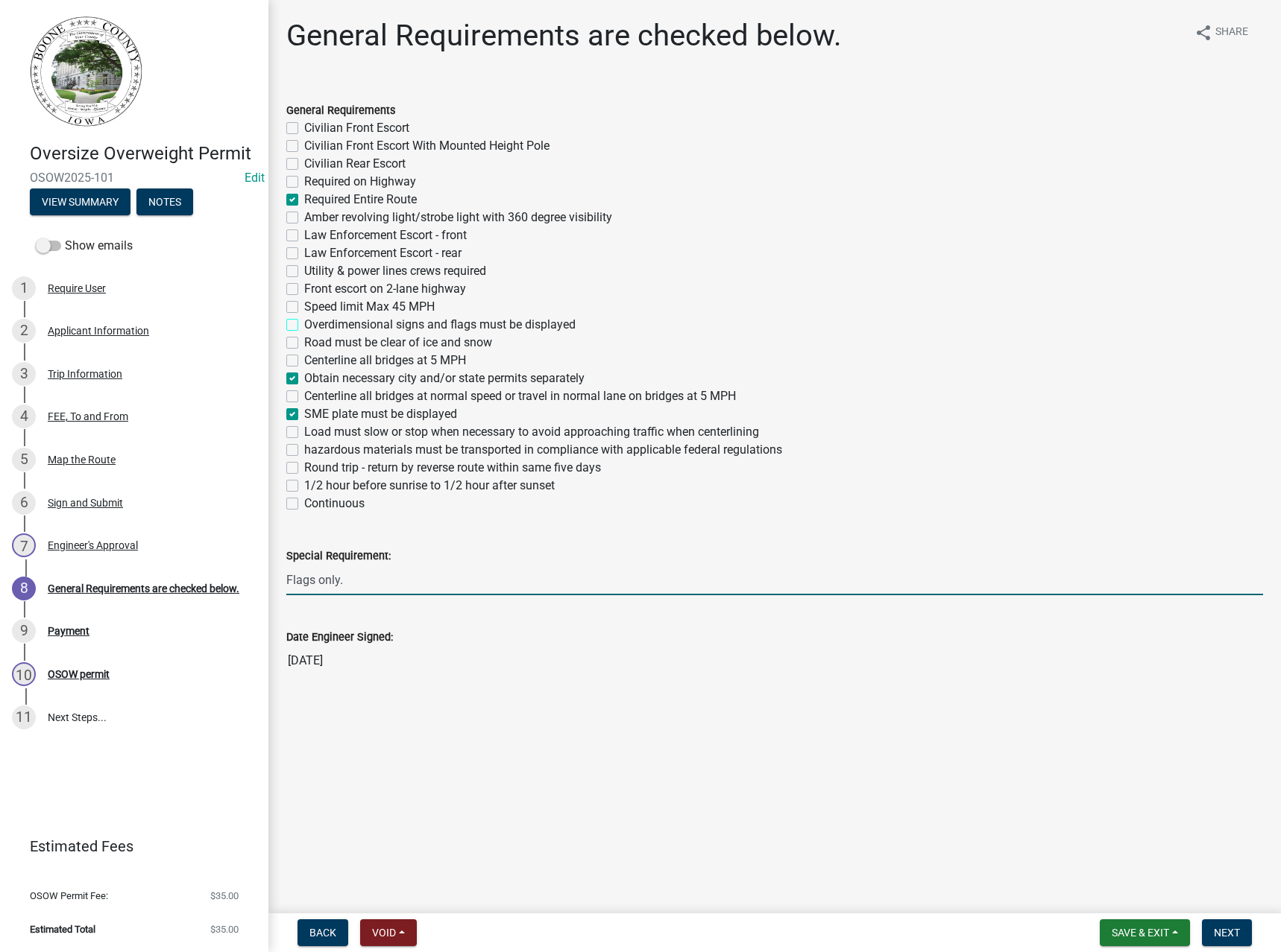
checkbox input "false"
drag, startPoint x: 369, startPoint y: 578, endPoint x: 226, endPoint y: 571, distance: 143.2
click at [226, 571] on div "Oversize Overweight Permit OSOW2025-101 Edit View Summary Notes Show emails 1 R…" at bounding box center [640, 476] width 1281 height 952
click at [708, 700] on div "General Requirements are checked below. share Share General Requirements Civili…" at bounding box center [775, 359] width 999 height 683
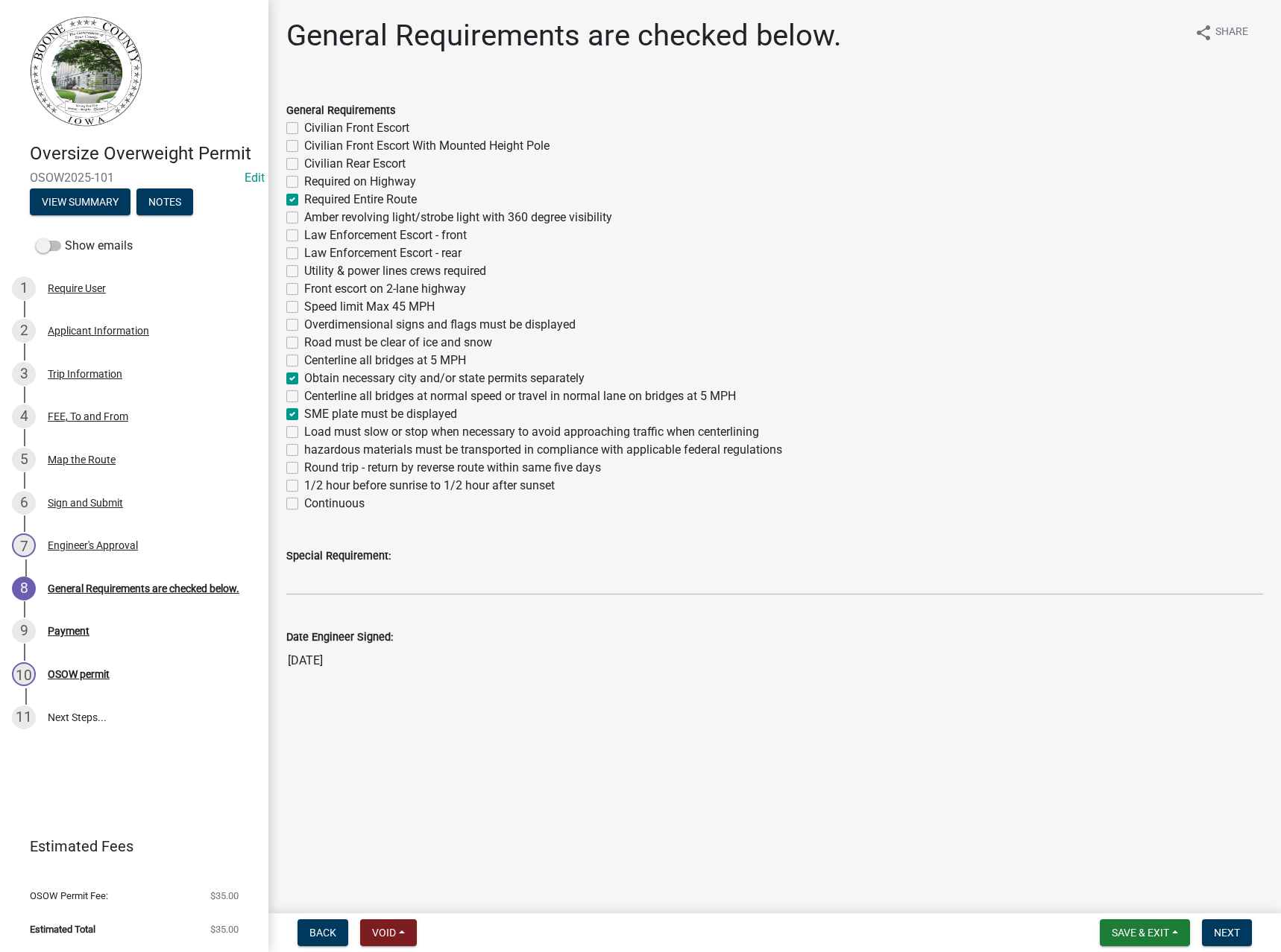
click at [344, 505] on label "Continuous" at bounding box center [335, 504] width 60 height 18
click at [313, 505] on input "Continuous" at bounding box center [309, 499] width 10 height 10
checkbox input "true"
checkbox input "false"
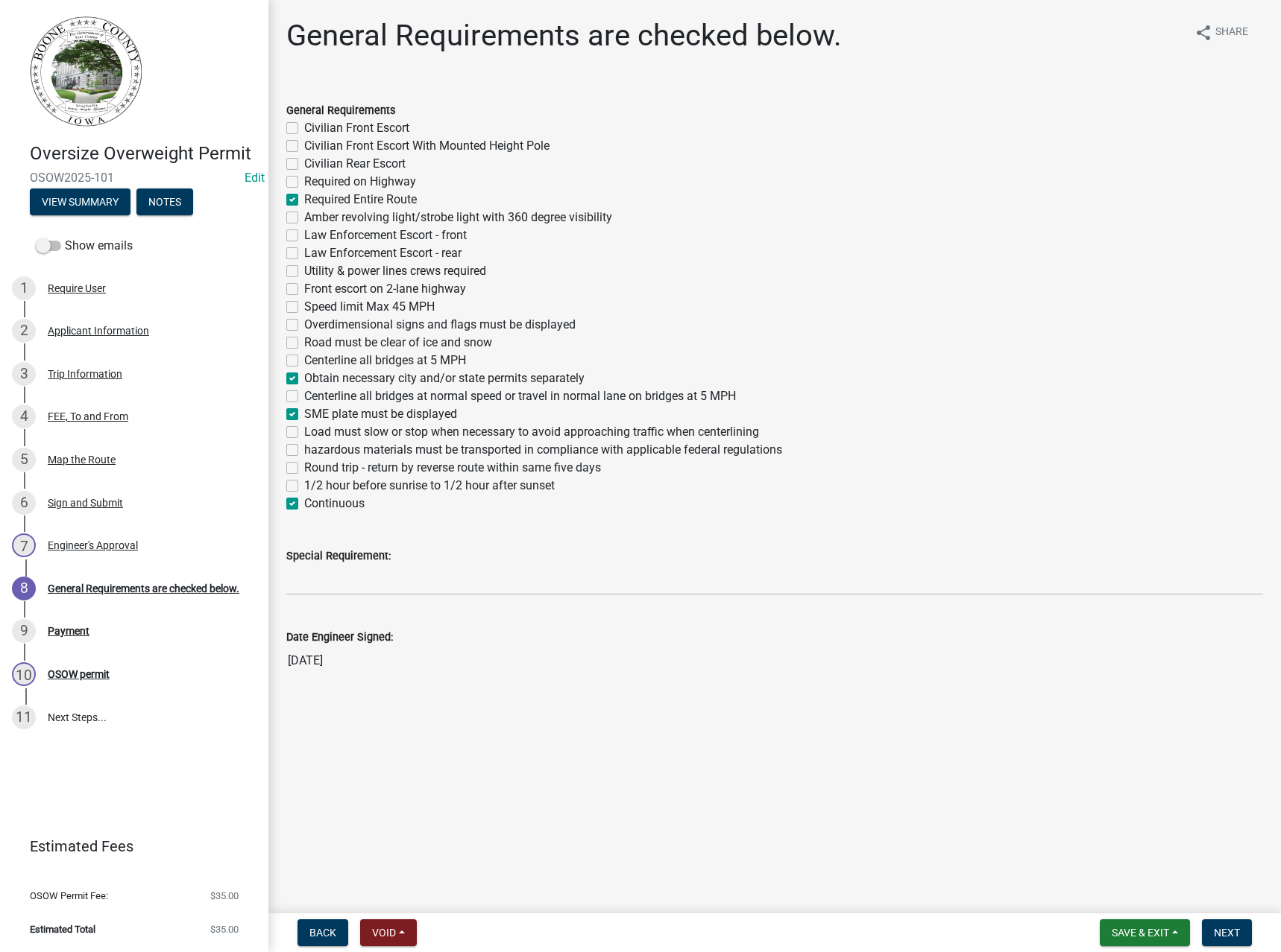
checkbox input "false"
checkbox input "true"
checkbox input "false"
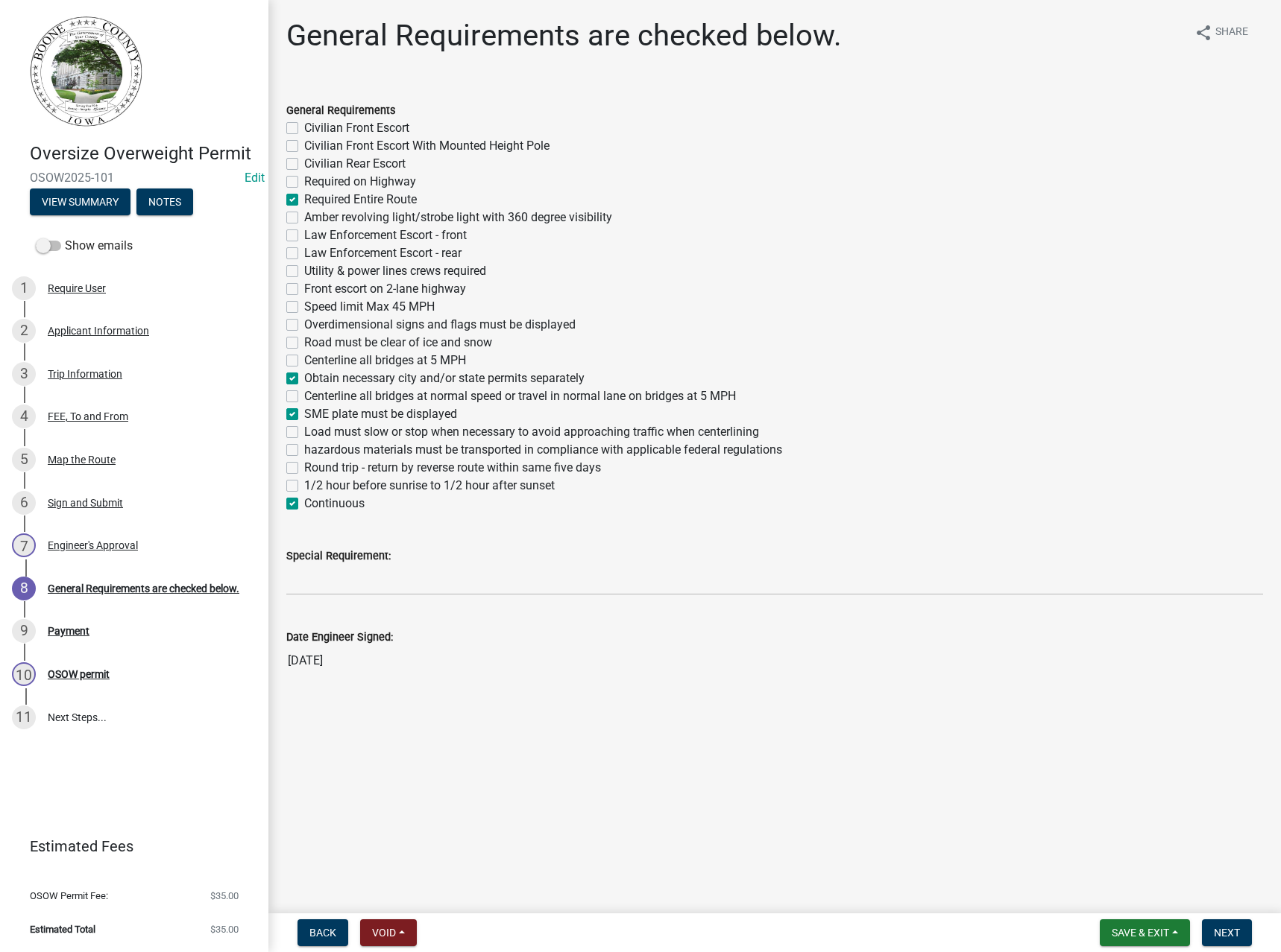
checkbox input "false"
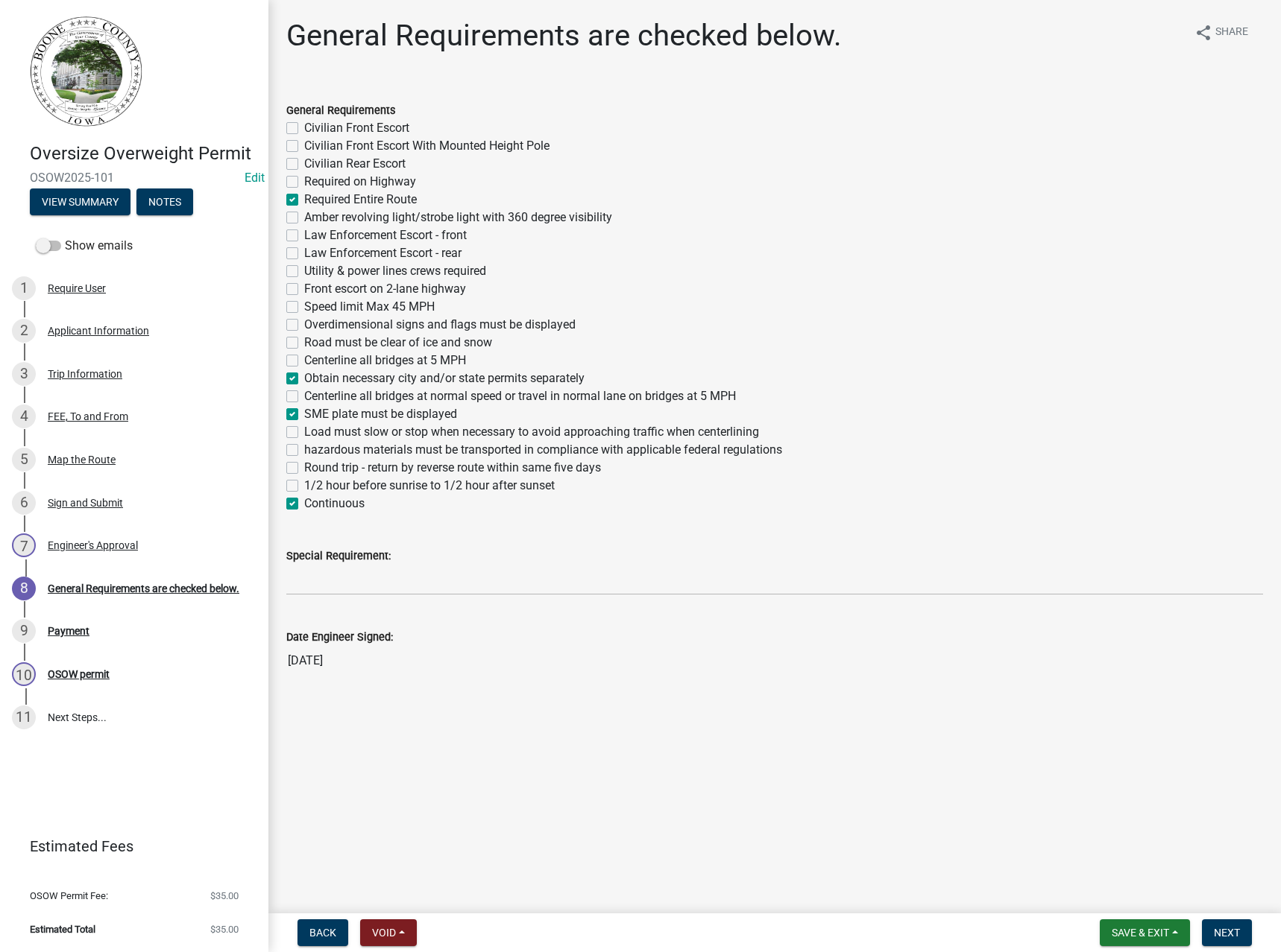
checkbox input "false"
checkbox input "true"
checkbox input "false"
checkbox input "true"
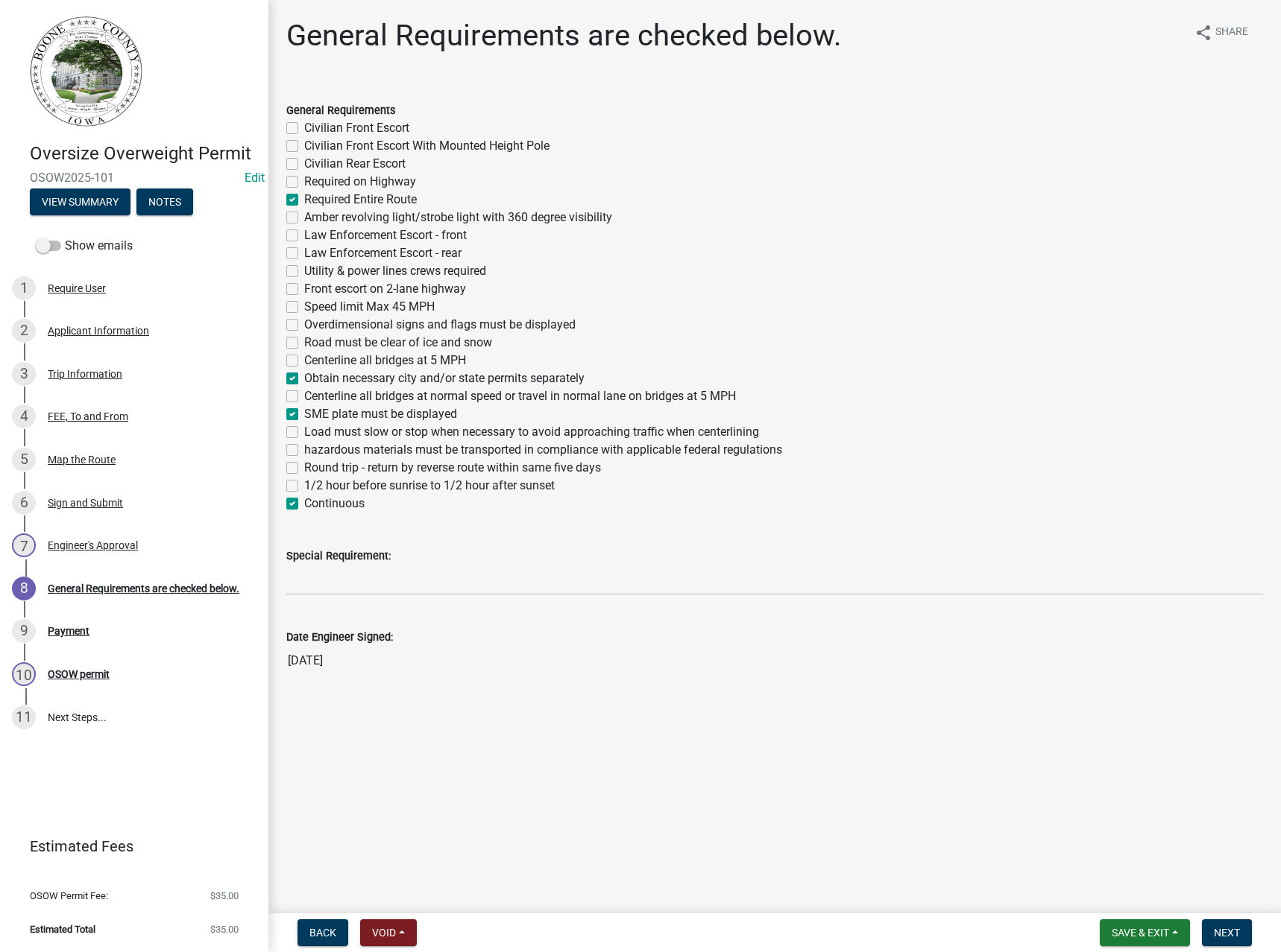
checkbox input "false"
checkbox input "true"
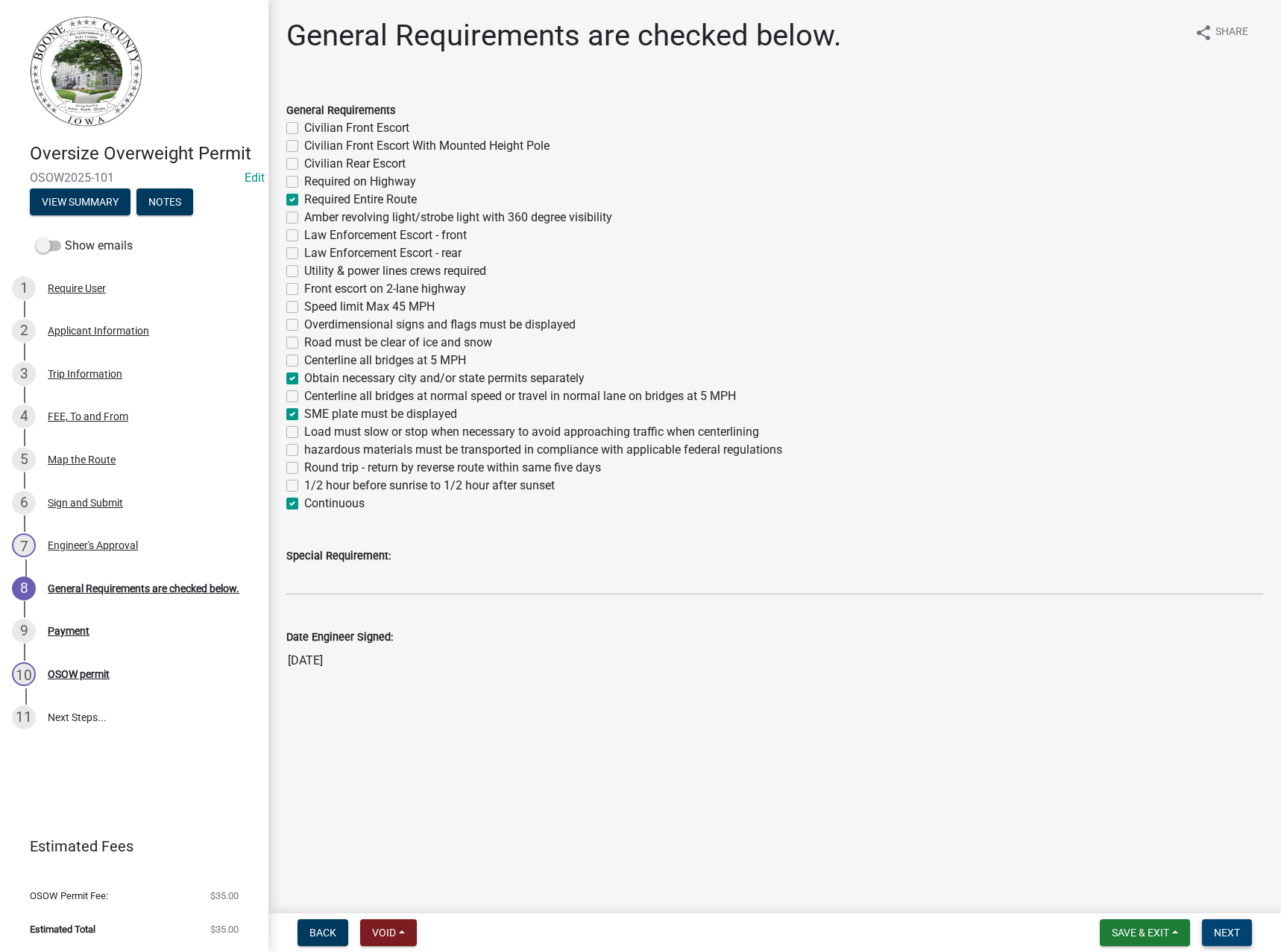
click at [1218, 927] on span "Next" at bounding box center [1227, 933] width 26 height 12
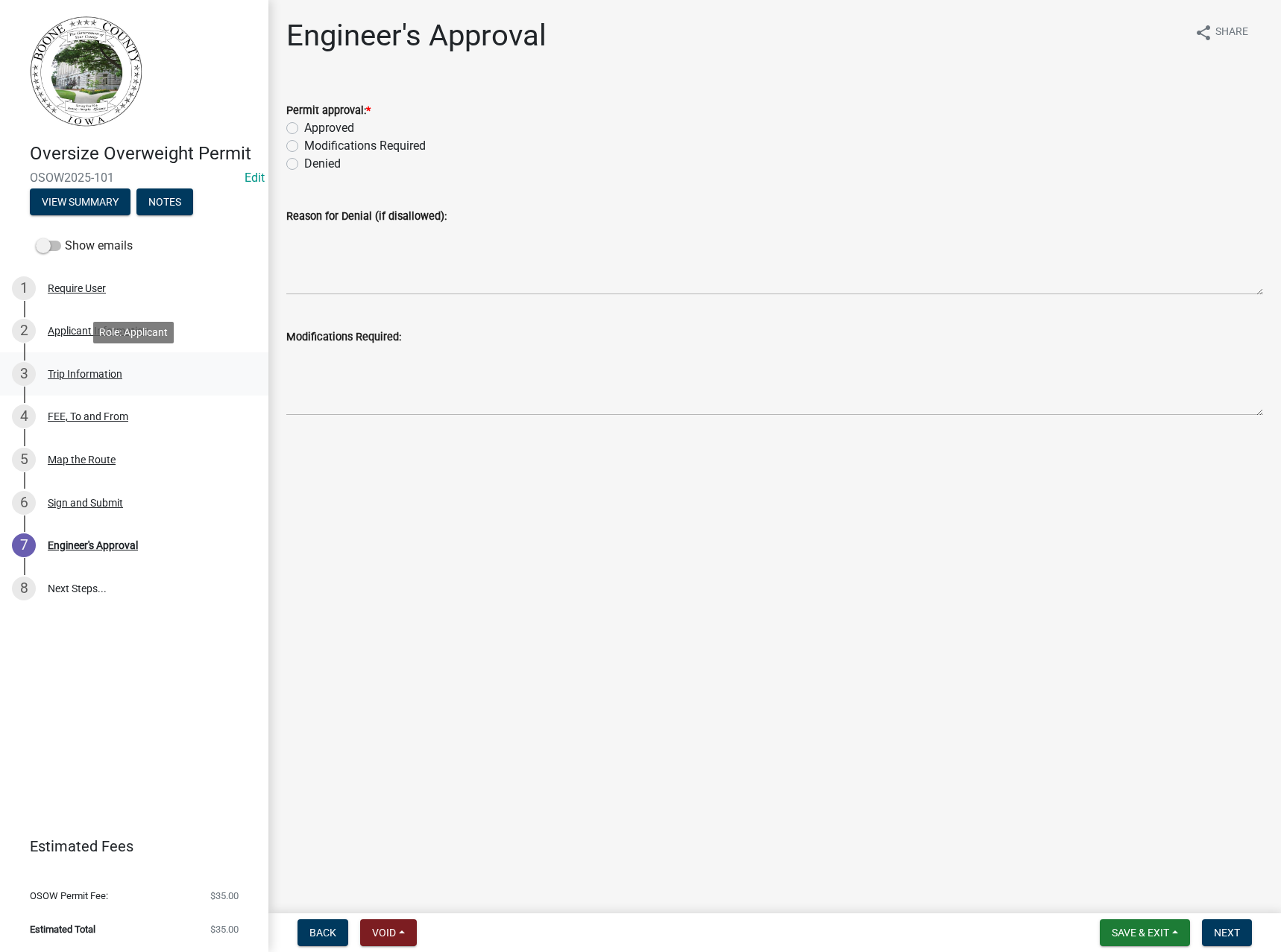
click at [96, 369] on div "Trip Information" at bounding box center [84, 374] width 75 height 11
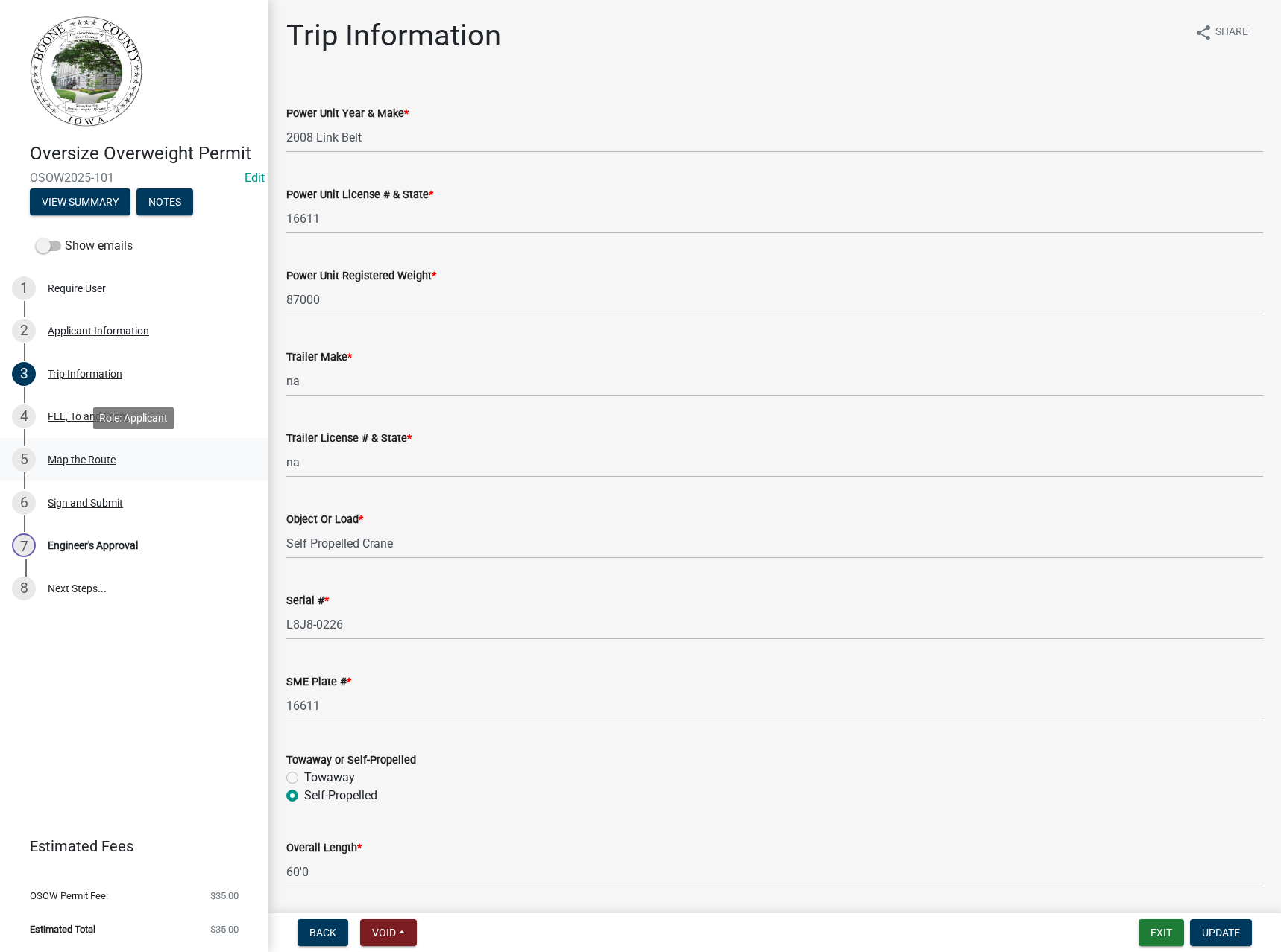
click at [80, 458] on div "Map the Route" at bounding box center [81, 459] width 68 height 11
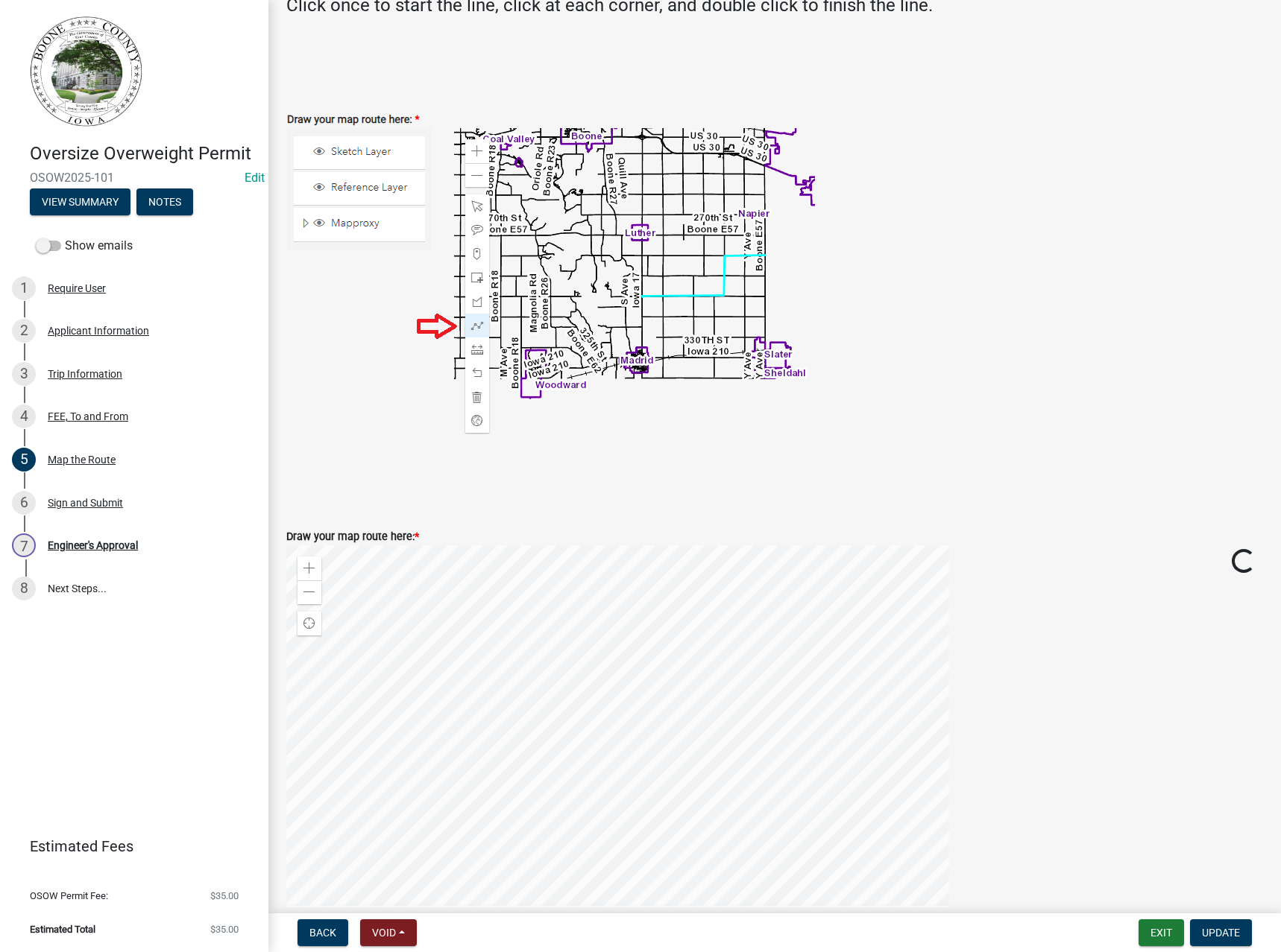
scroll to position [373, 0]
